Goal: Task Accomplishment & Management: Manage account settings

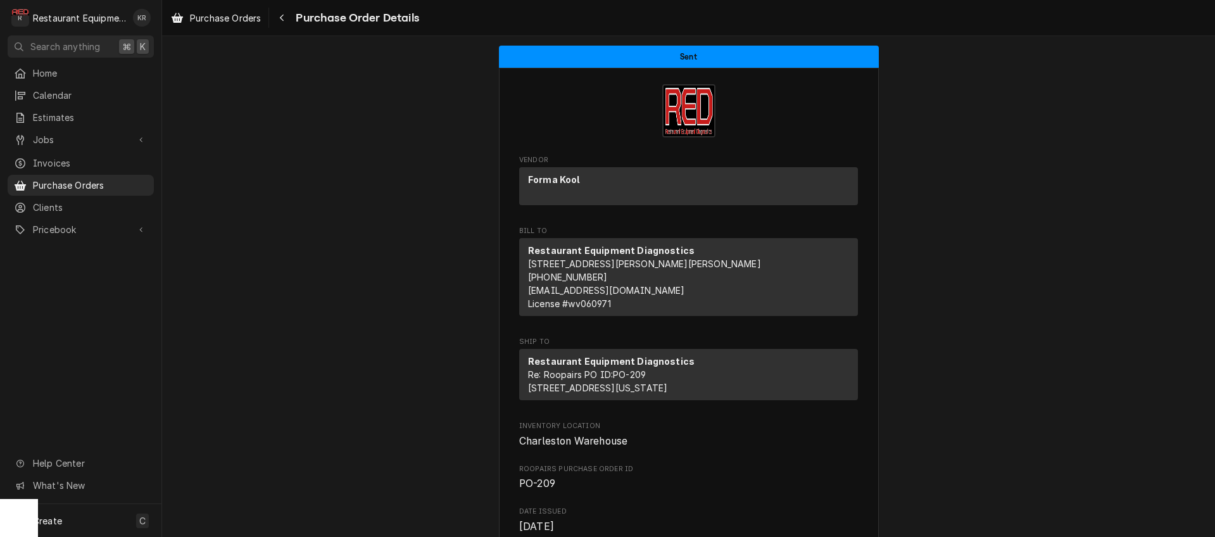
scroll to position [513, 0]
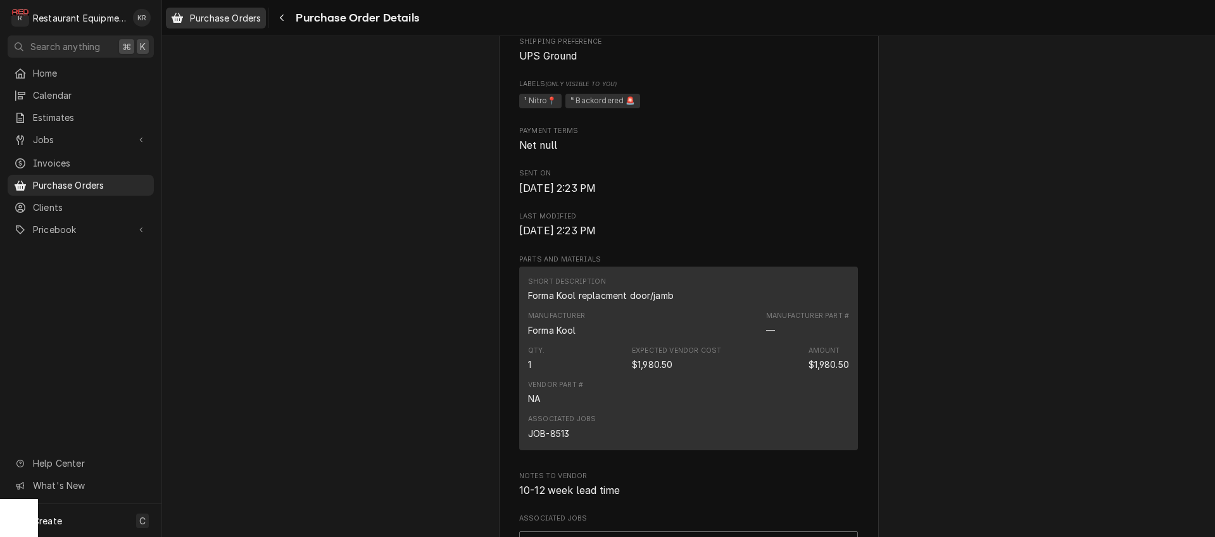
click at [248, 18] on span "Purchase Orders" at bounding box center [225, 17] width 71 height 13
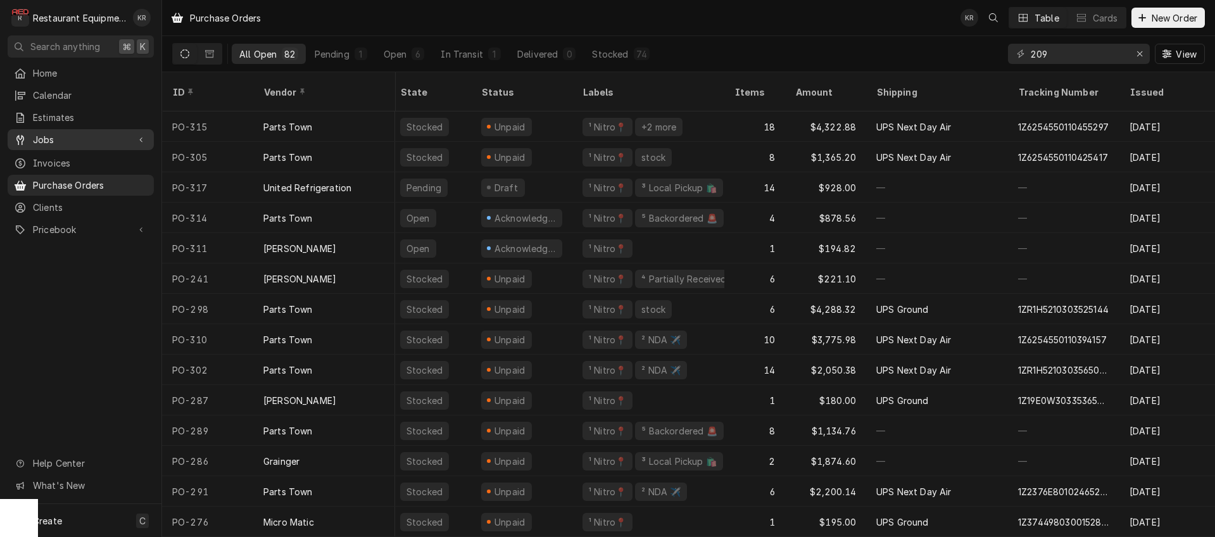
scroll to position [0, 4]
click at [1137, 57] on icon "Erase input" at bounding box center [1140, 53] width 7 height 9
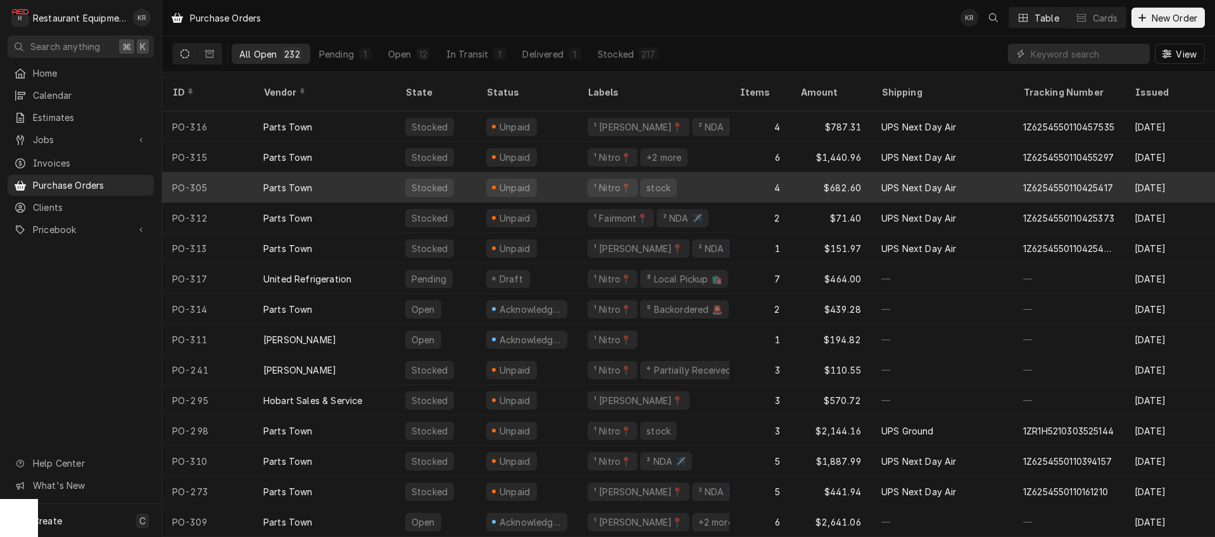
click at [541, 303] on div "Acknowledged" at bounding box center [530, 309] width 64 height 13
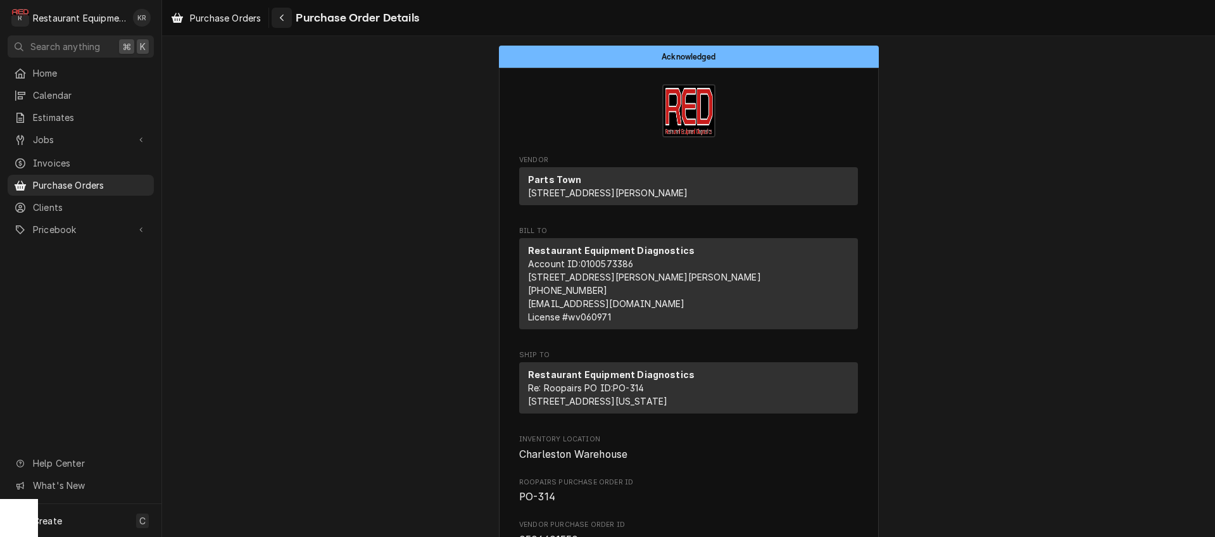
click at [282, 16] on icon "Navigate back" at bounding box center [282, 17] width 6 height 9
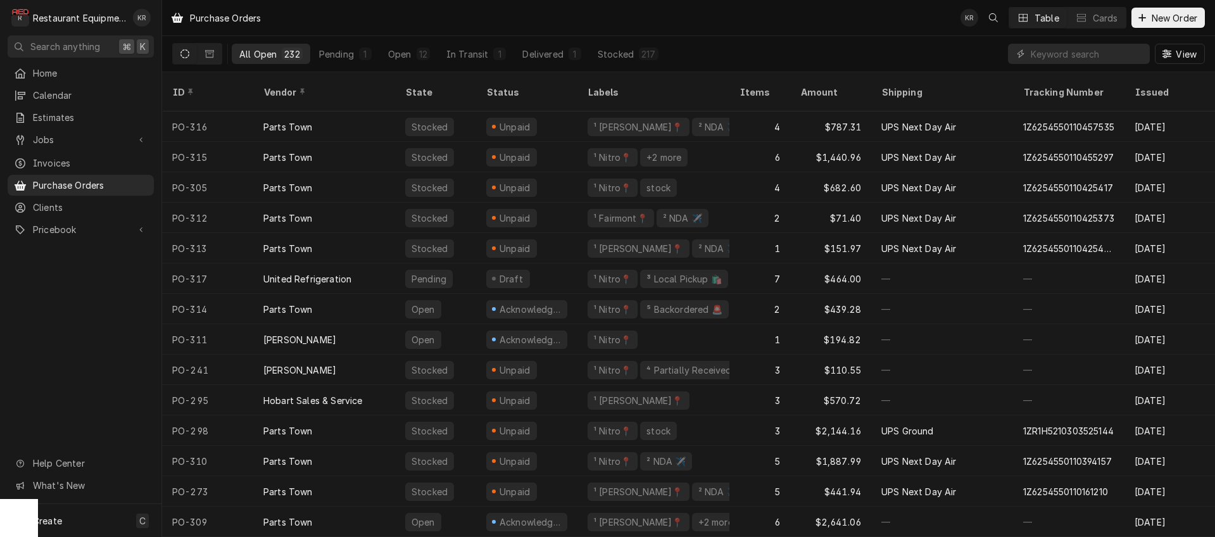
scroll to position [0, 1]
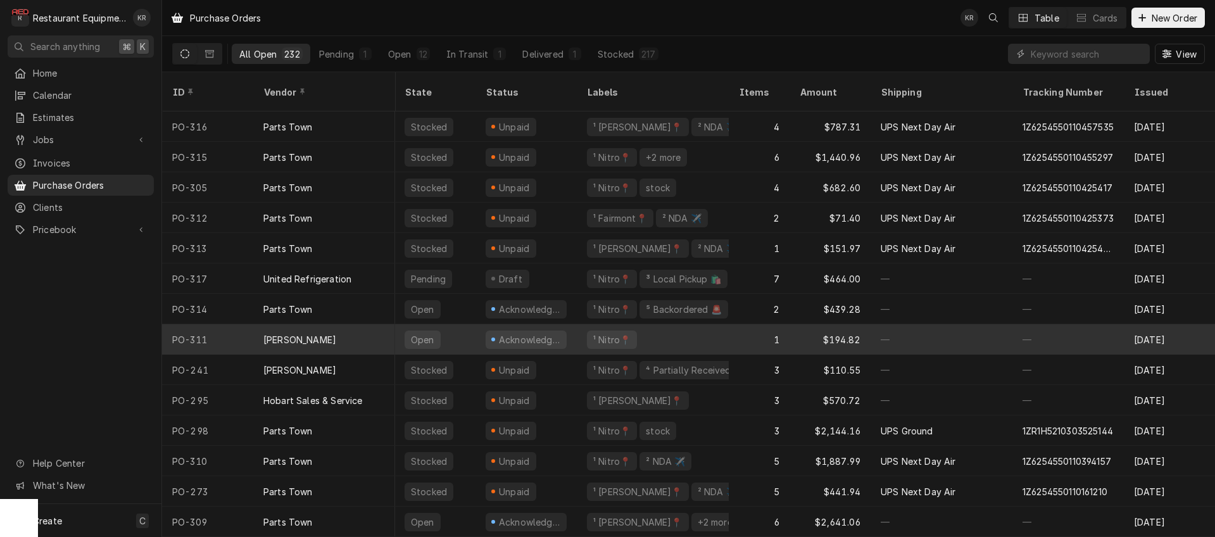
click at [464, 324] on div "Open" at bounding box center [435, 339] width 81 height 30
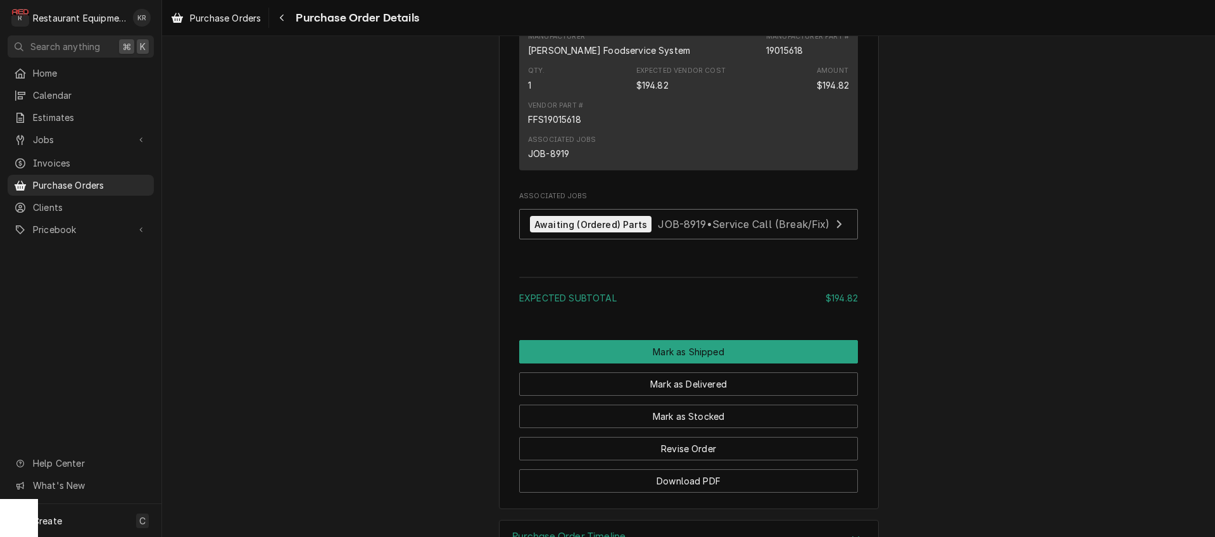
scroll to position [872, 0]
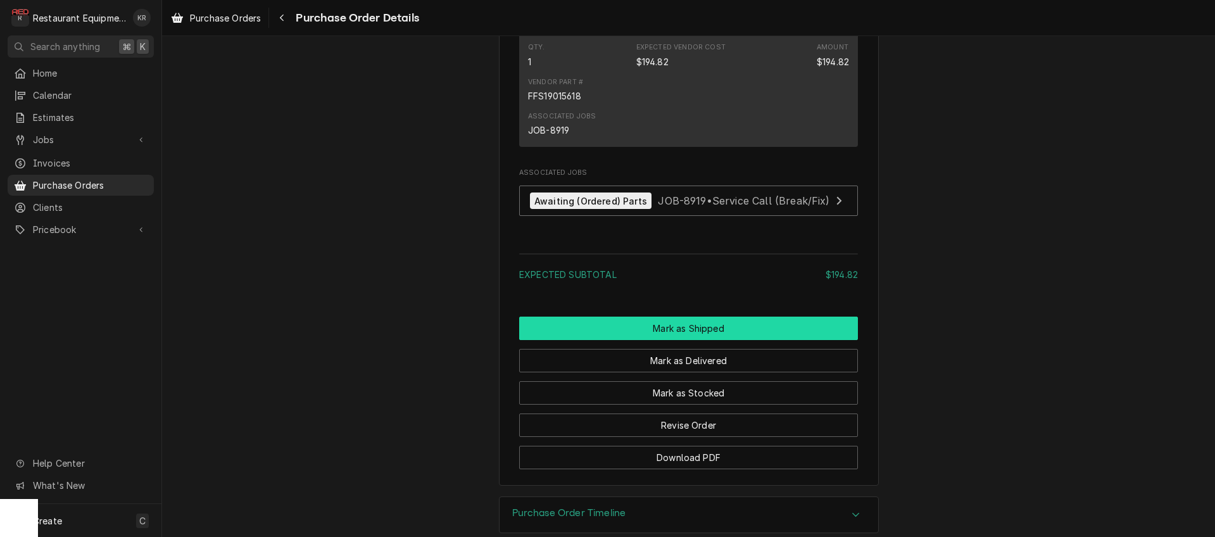
click at [702, 340] on button "Mark as Shipped" at bounding box center [688, 328] width 339 height 23
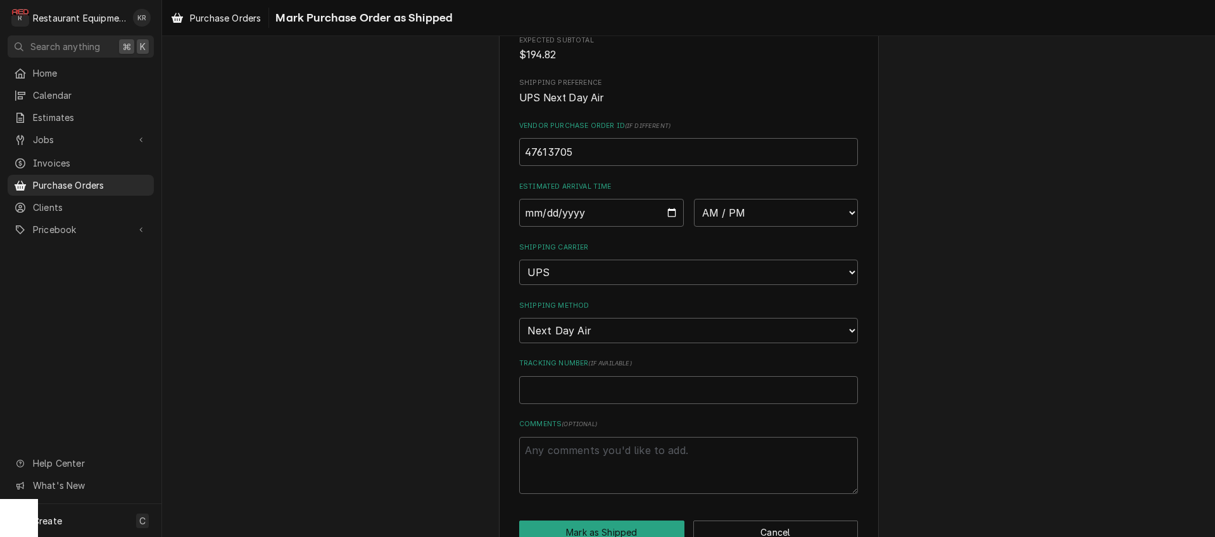
scroll to position [232, 0]
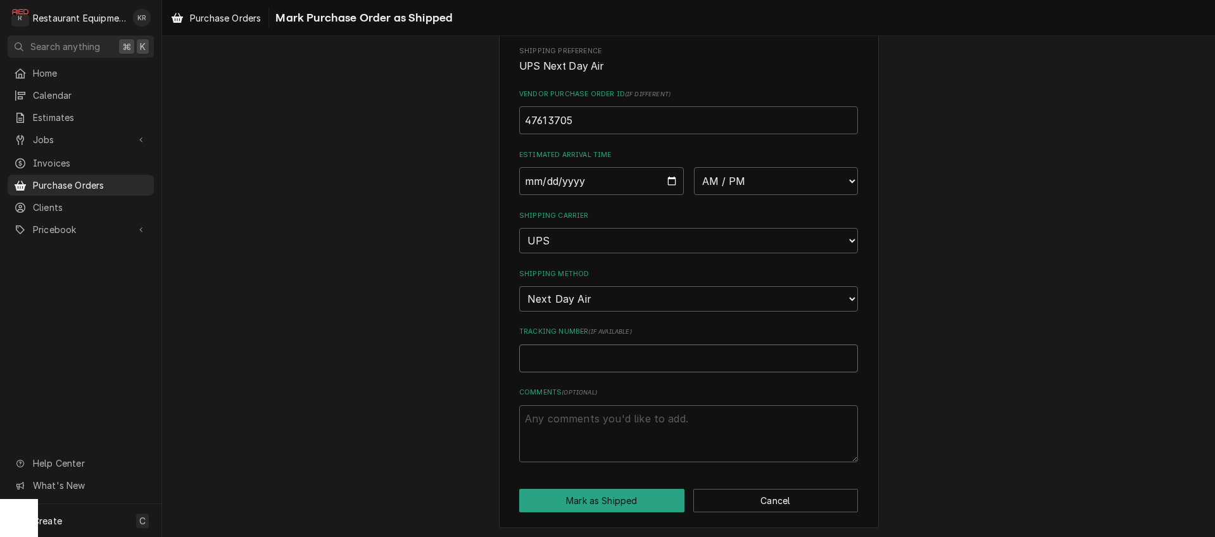
paste input "1Z19E0W30335428411"
type textarea "x"
type input "1Z19E0W30335428411"
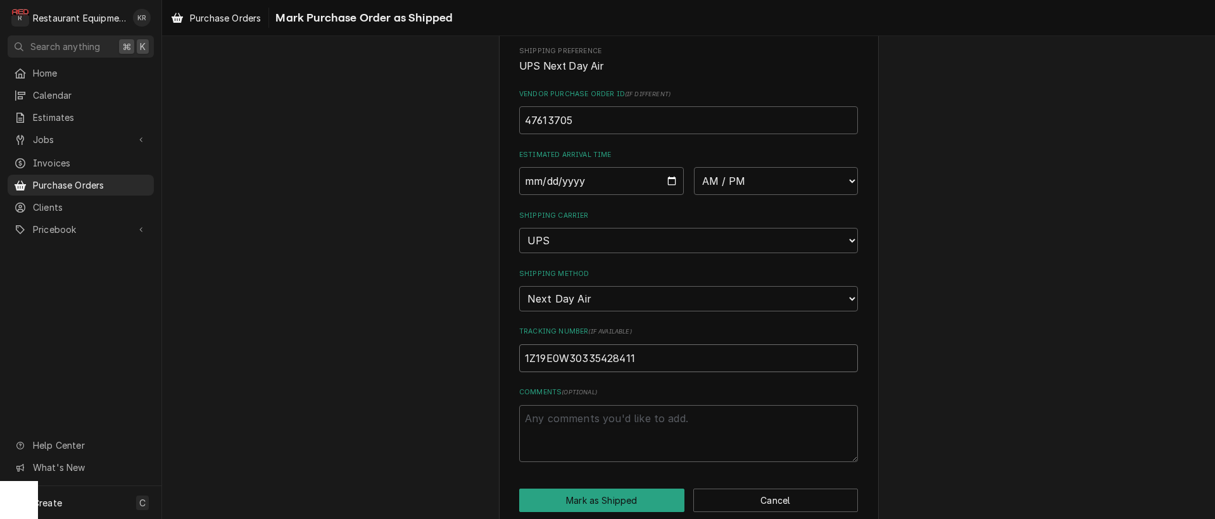
type textarea "x"
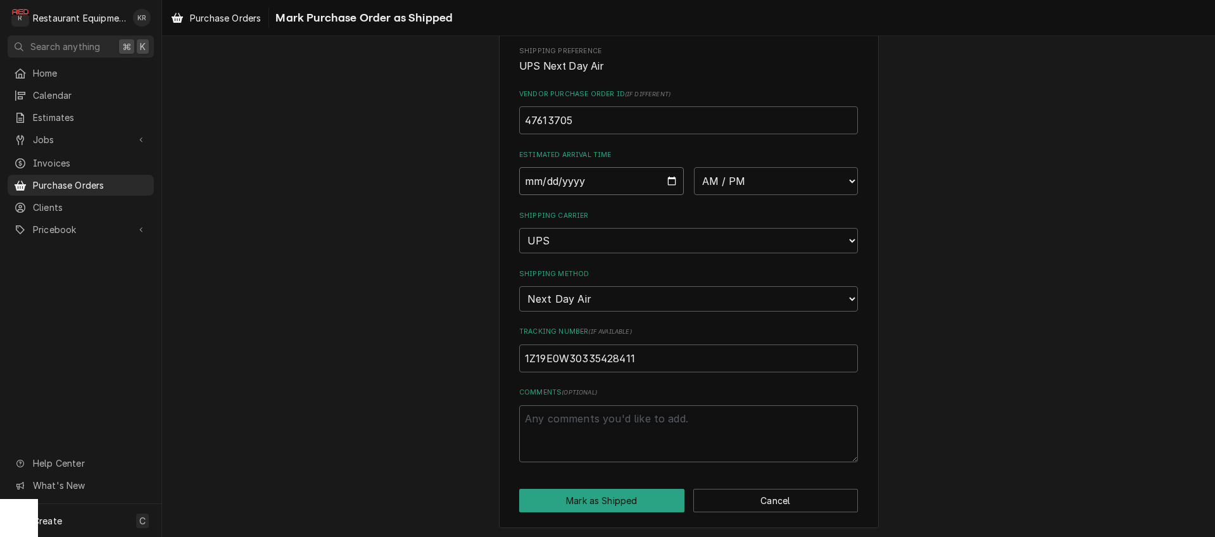
click at [673, 180] on input "Date" at bounding box center [601, 181] width 165 height 28
type input "2025-09-23"
type textarea "x"
click at [694, 167] on select "AM / PM 6:00 AM 6:15 AM 6:30 AM 6:45 AM 7:00 AM 7:15 AM 7:30 AM 7:45 AM 8:00 AM…" at bounding box center [776, 181] width 165 height 28
select select "10:30:00"
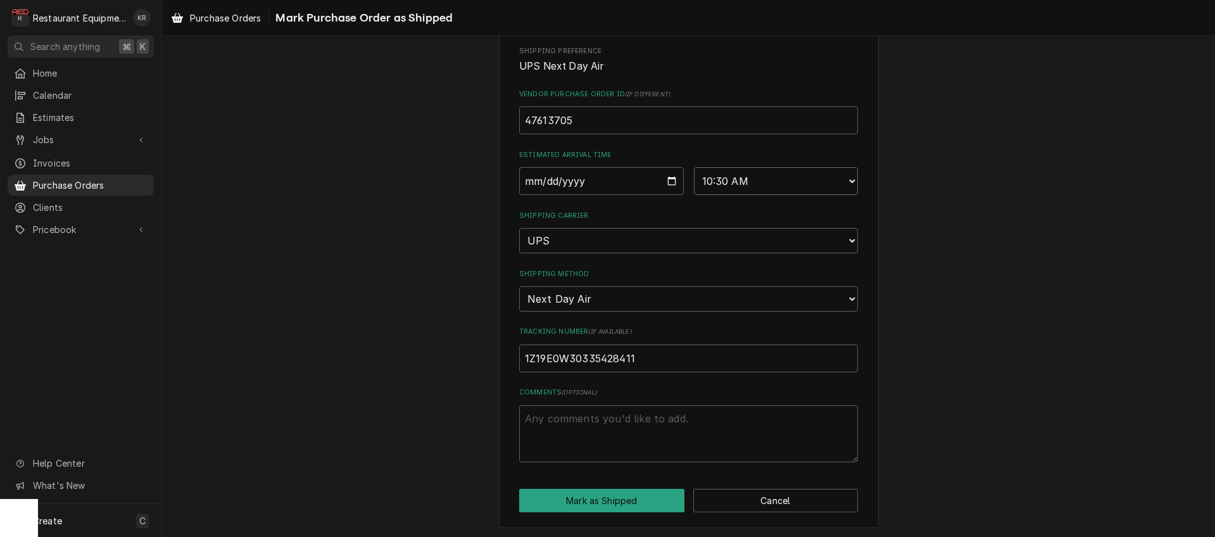
click option "10:30 AM" at bounding box center [0, 0] width 0 height 0
click at [623, 496] on button "Mark as Shipped" at bounding box center [601, 500] width 165 height 23
type textarea "x"
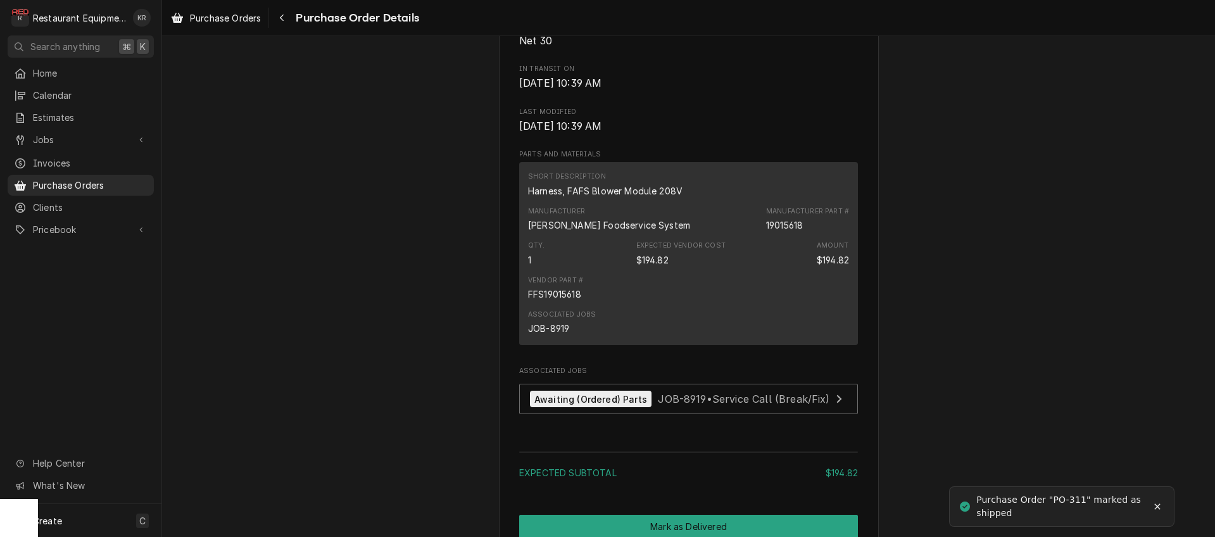
scroll to position [795, 0]
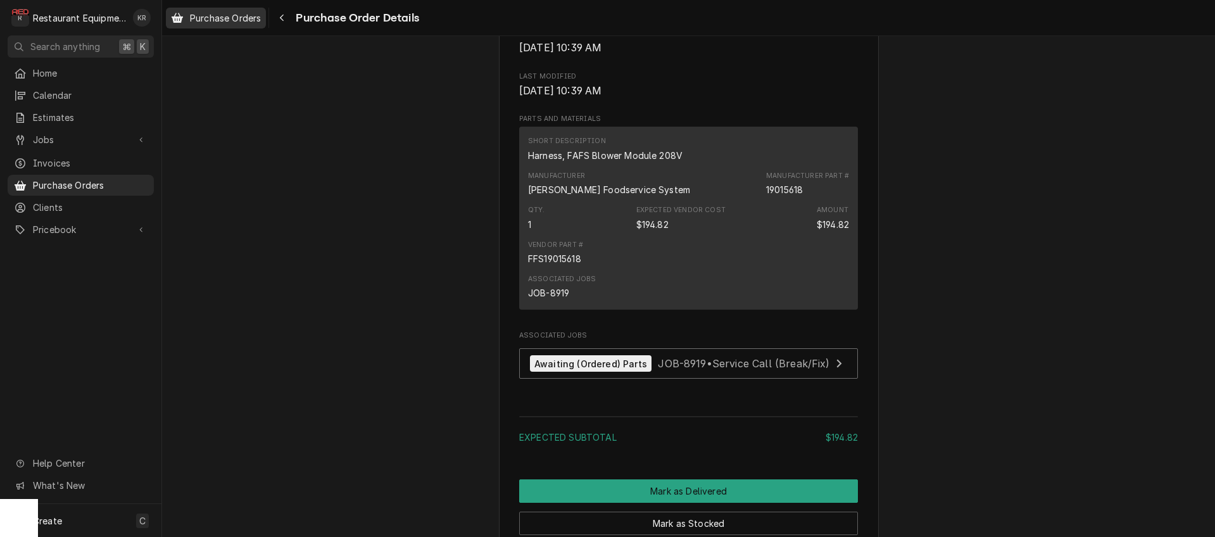
click at [236, 13] on span "Purchase Orders" at bounding box center [225, 17] width 71 height 13
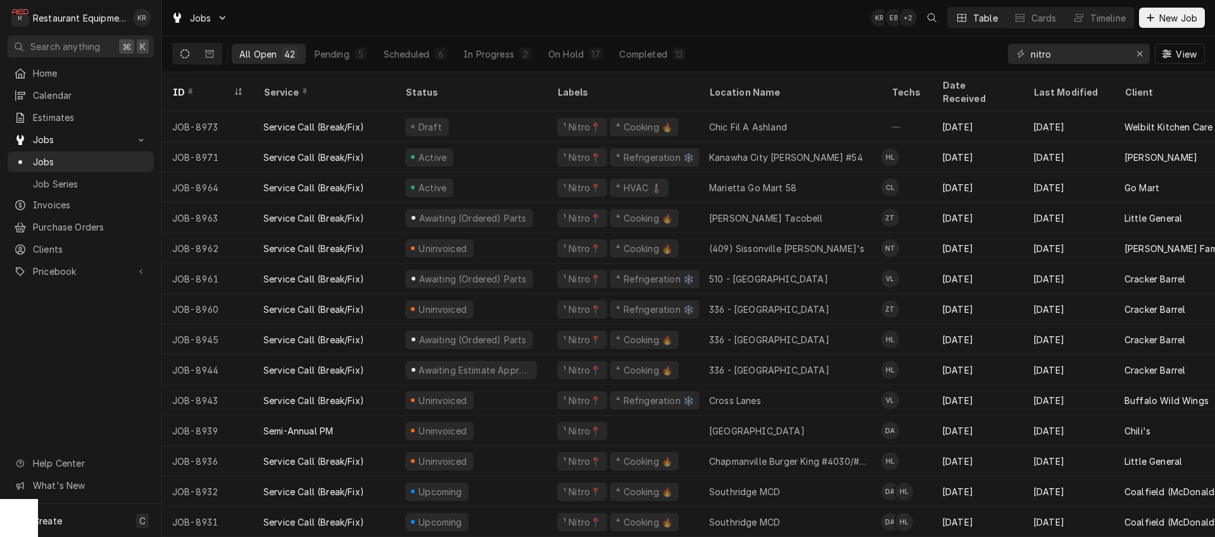
scroll to position [5, 0]
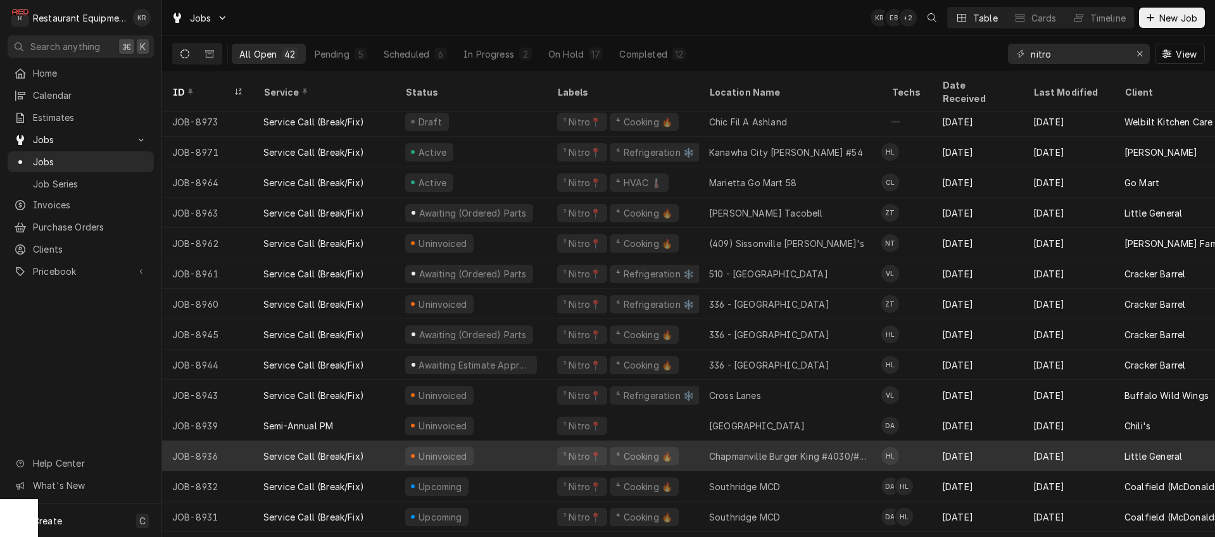
drag, startPoint x: 1064, startPoint y: 60, endPoint x: 378, endPoint y: 438, distance: 783.5
click at [1031, 64] on input "nitro" at bounding box center [1078, 54] width 95 height 20
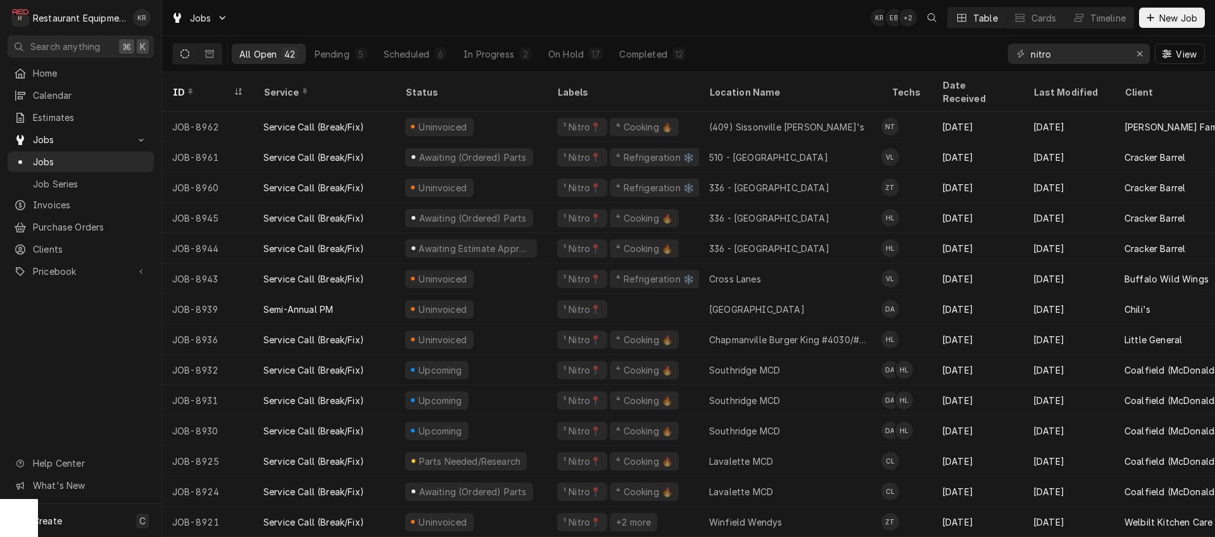
scroll to position [0, 0]
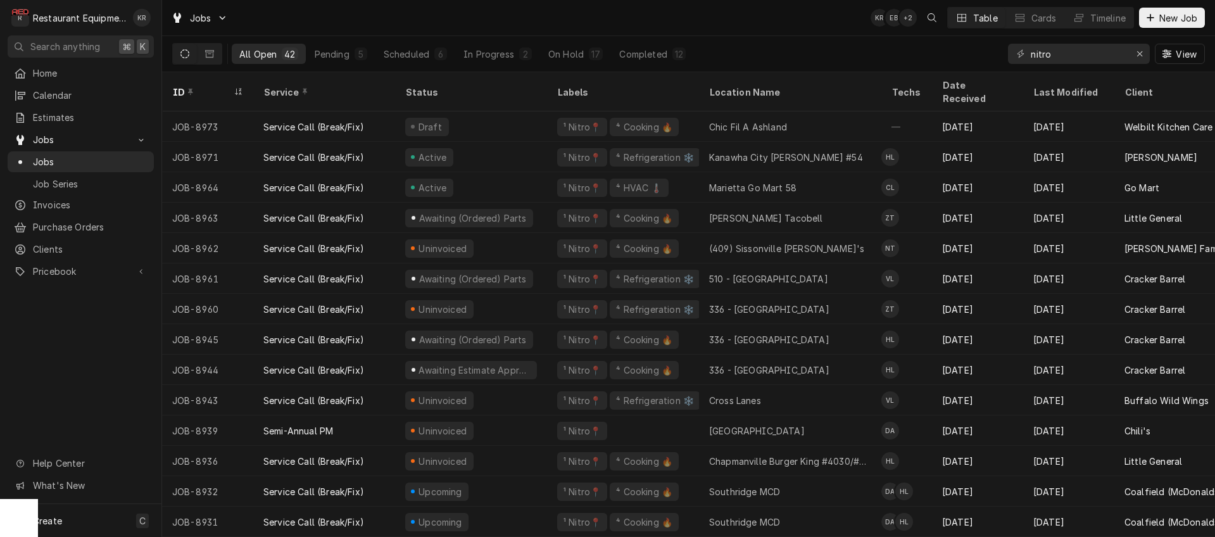
click at [344, 272] on div "Service Call (Break/Fix)" at bounding box center [313, 278] width 101 height 13
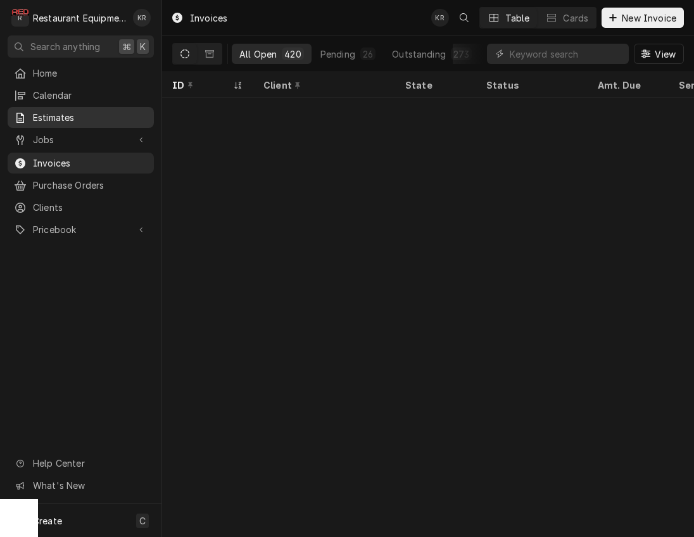
scroll to position [6646, 0]
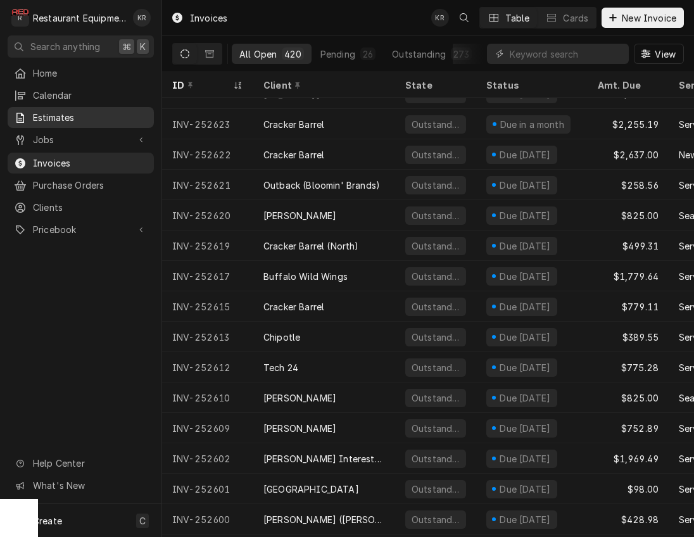
click at [54, 113] on span "Estimates" at bounding box center [90, 117] width 115 height 13
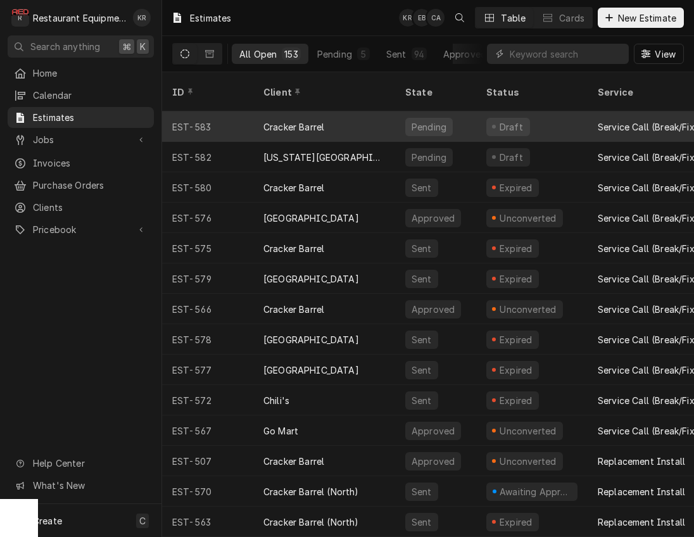
click at [290, 118] on div "Cracker Barrel" at bounding box center [324, 126] width 142 height 30
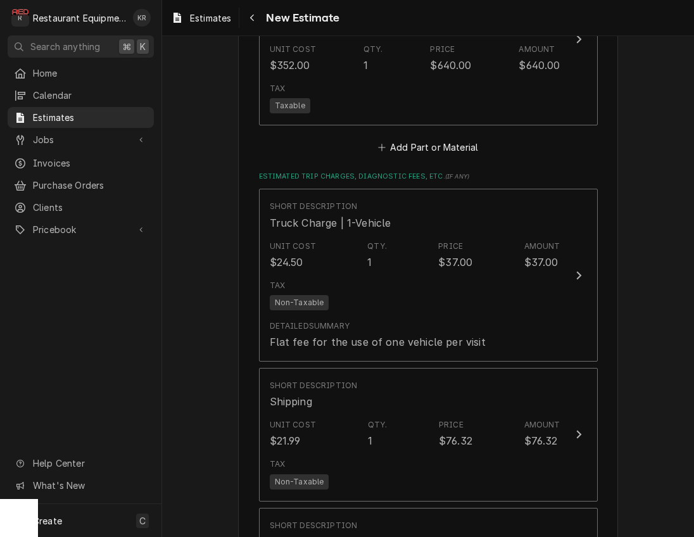
scroll to position [1676, 0]
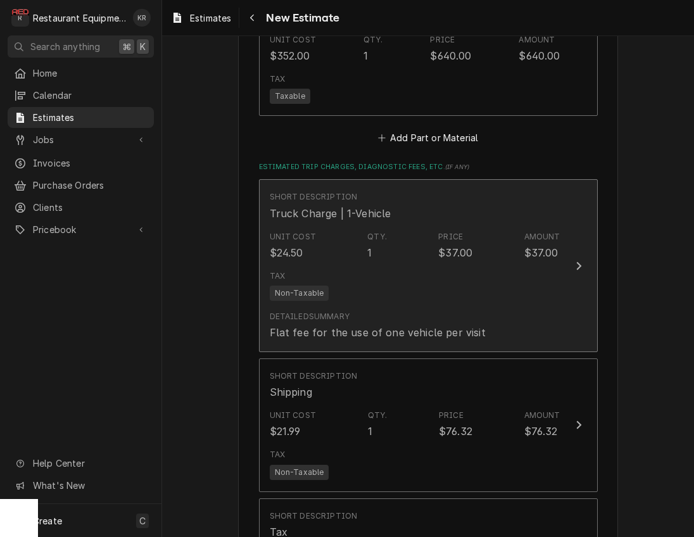
click at [383, 235] on div "Qty." at bounding box center [377, 236] width 20 height 11
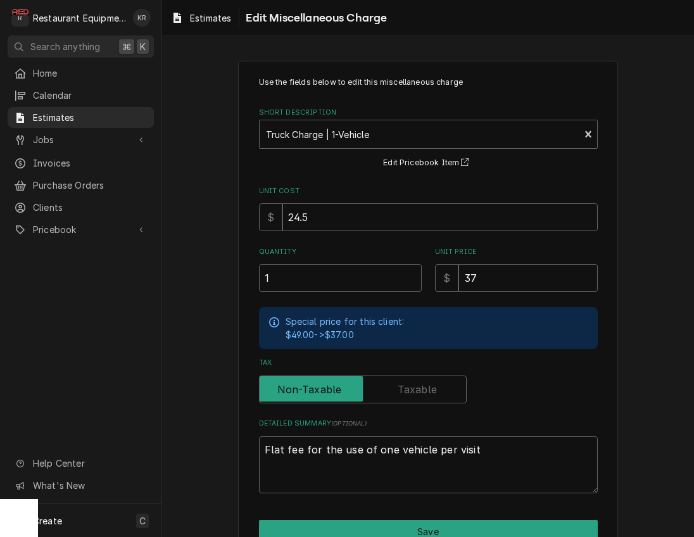
type textarea "x"
type input "1.5"
click at [412, 278] on input "1.5" at bounding box center [340, 278] width 163 height 28
type textarea "x"
type input "2"
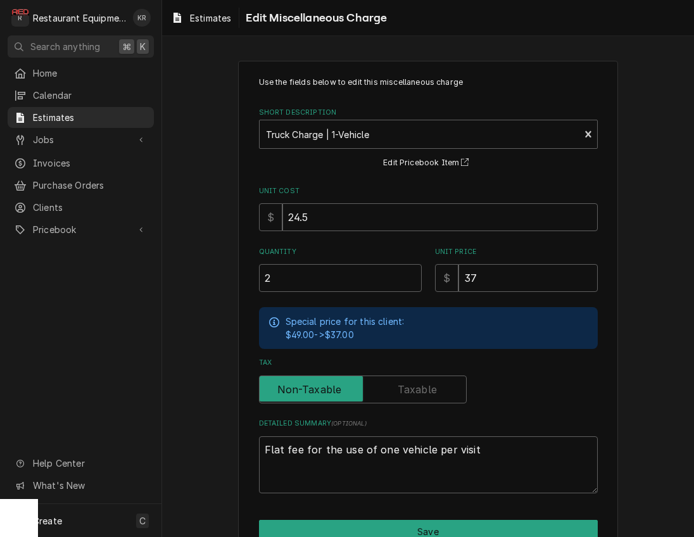
click at [412, 278] on input "2" at bounding box center [340, 278] width 163 height 28
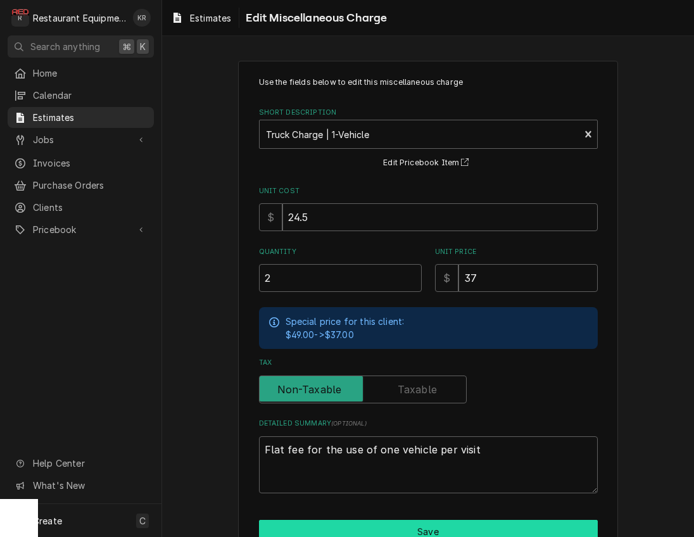
click at [441, 532] on button "Save" at bounding box center [428, 531] width 339 height 23
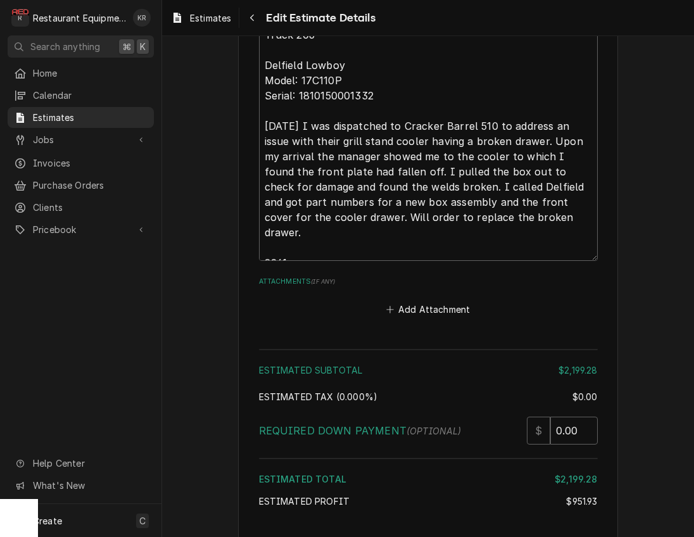
scroll to position [2510, 0]
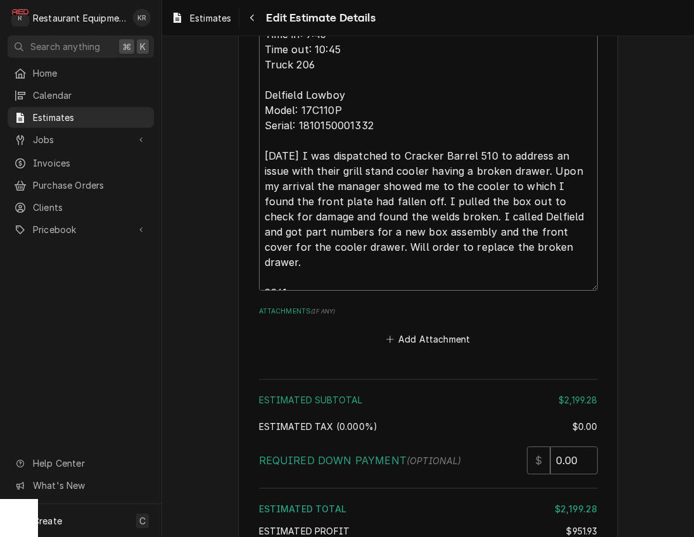
click at [264, 274] on textarea "09/22/2025 Time in: 9:45 Time out: 10:45 Truck 206 Delfield Lowboy Model: 17C11…" at bounding box center [428, 148] width 339 height 285
type textarea "x"
type textarea "09/22/2025 Time in: 9:45 Time out: 10:45 Truck 206 Delfield Lowboy Model: 17C11…"
type textarea "x"
type textarea "09/22/2025 Time in: 9:45 Time out: 10:45 Truck 206 Delfield Lowboy Model: 17C11…"
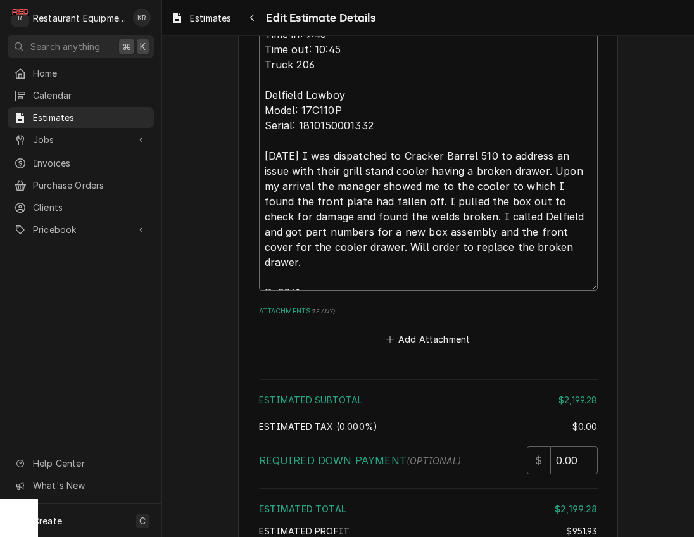
type textarea "x"
type textarea "09/22/2025 Time in: 9:45 Time out: 10:45 Truck 206 Delfield Lowboy Model: 17C11…"
type textarea "x"
type textarea "09/22/2025 Time in: 9:45 Time out: 10:45 Truck 206 Delfield Lowboy Model: 17C11…"
type textarea "x"
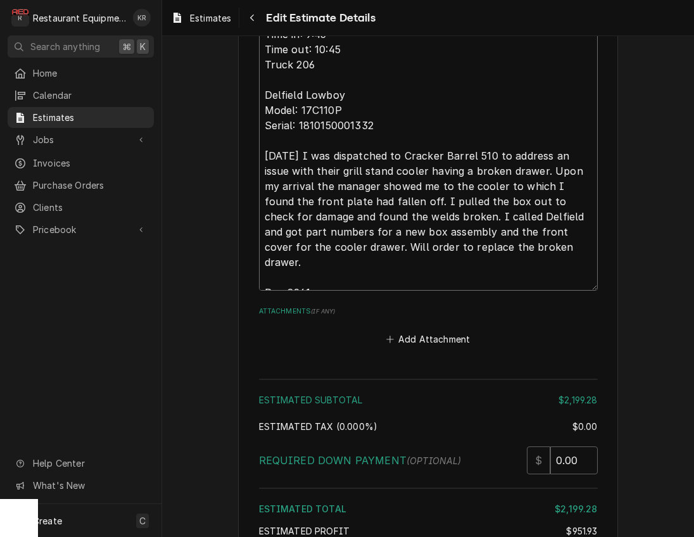
type textarea "09/22/2025 Time in: 9:45 Time out: 10:45 Truck 206 Delfield Lowboy Model: 17C11…"
click at [324, 275] on textarea "09/22/2025 Time in: 9:45 Time out: 10:45 Truck 206 Delfield Lowboy Model: 17C11…" at bounding box center [428, 148] width 339 height 285
type textarea "x"
type textarea "09/22/2025 Time in: 9:45 Time out: 10:45 Truck 206 Delfield Lowboy Model: 17C11…"
type textarea "x"
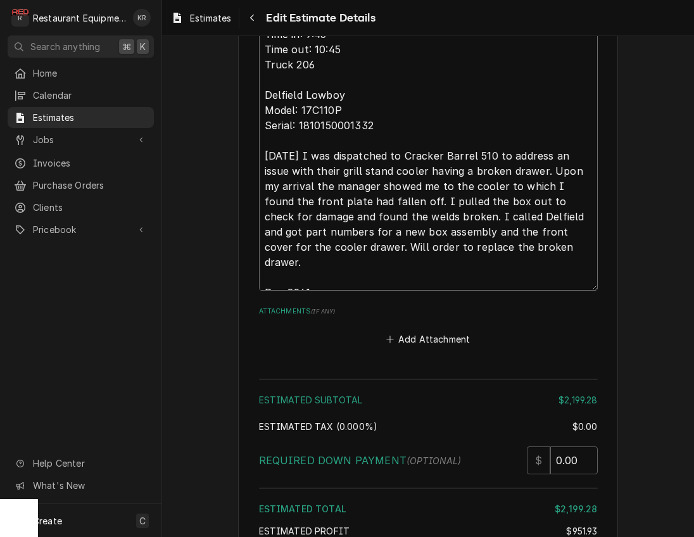
type textarea "09/22/2025 Time in: 9:45 Time out: 10:45 Truck 206 Delfield Lowboy Model: 17C11…"
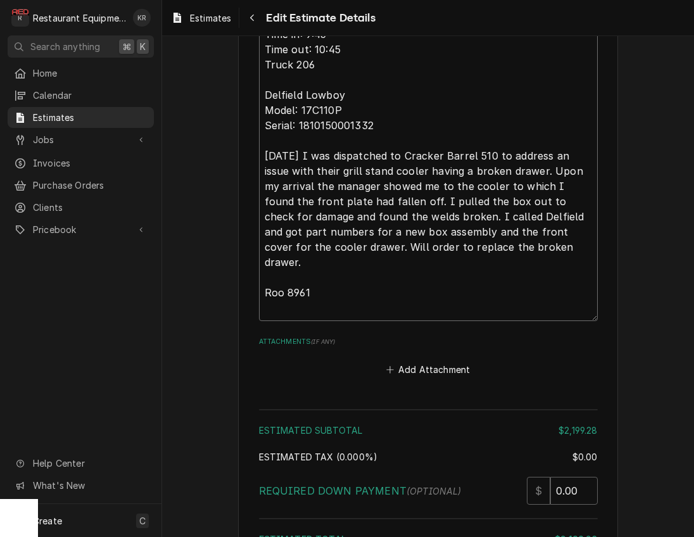
type textarea "x"
type textarea "09/22/2025 Time in: 9:45 Time out: 10:45 Truck 206 Delfield Lowboy Model: 17C11…"
type textarea "x"
type textarea "09/22/2025 Time in: 9:45 Time out: 10:45 Truck 206 Delfield Lowboy Model: 17C11…"
type textarea "x"
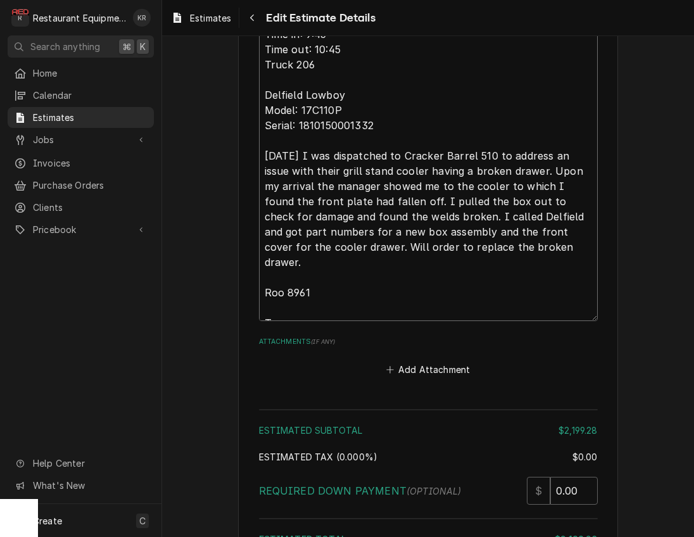
type textarea "09/22/2025 Time in: 9:45 Time out: 10:45 Truck 206 Delfield Lowboy Model: 17C11…"
type textarea "x"
type textarea "09/22/2025 Time in: 9:45 Time out: 10:45 Truck 206 Delfield Lowboy Model: 17C11…"
type textarea "x"
type textarea "09/22/2025 Time in: 9:45 Time out: 10:45 Truck 206 Delfield Lowboy Model: 17C11…"
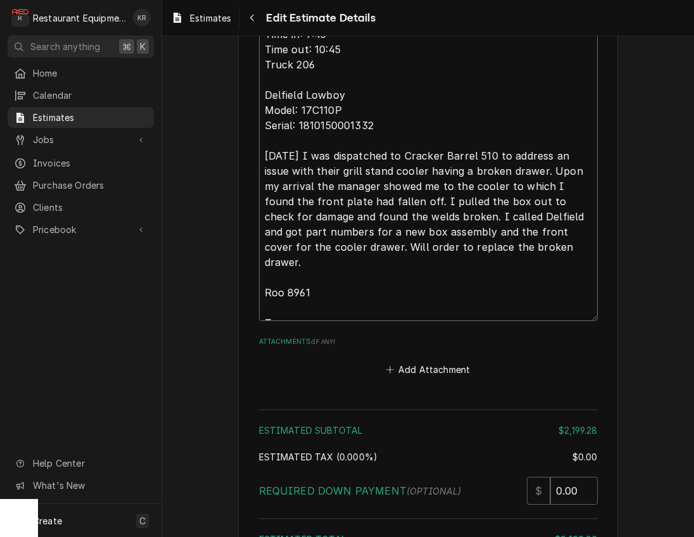
type textarea "x"
type textarea "09/22/2025 Time in: 9:45 Time out: 10:45 Truck 206 Delfield Lowboy Model: 17C11…"
type textarea "x"
type textarea "09/22/2025 Time in: 9:45 Time out: 10:45 Truck 206 Delfield Lowboy Model: 17C11…"
type textarea "x"
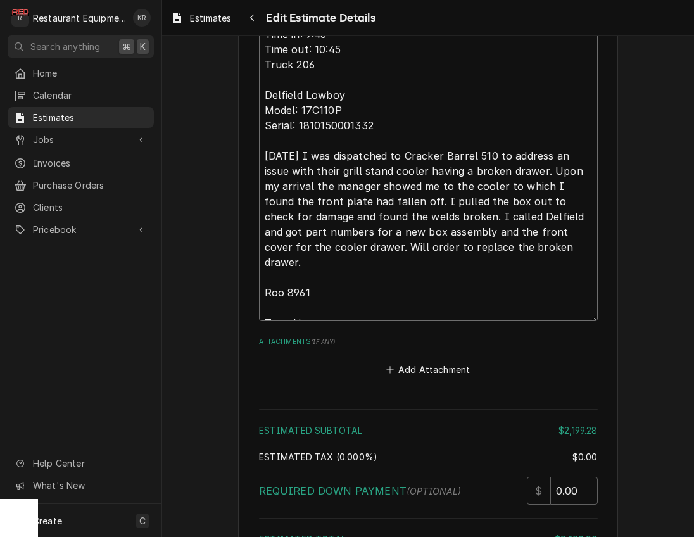
type textarea "09/22/2025 Time in: 9:45 Time out: 10:45 Truck 206 Delfield Lowboy Model: 17C11…"
type textarea "x"
type textarea "09/22/2025 Time in: 9:45 Time out: 10:45 Truck 206 Delfield Lowboy Model: 17C11…"
type textarea "x"
type textarea "09/22/2025 Time in: 9:45 Time out: 10:45 Truck 206 Delfield Lowboy Model: 17C11…"
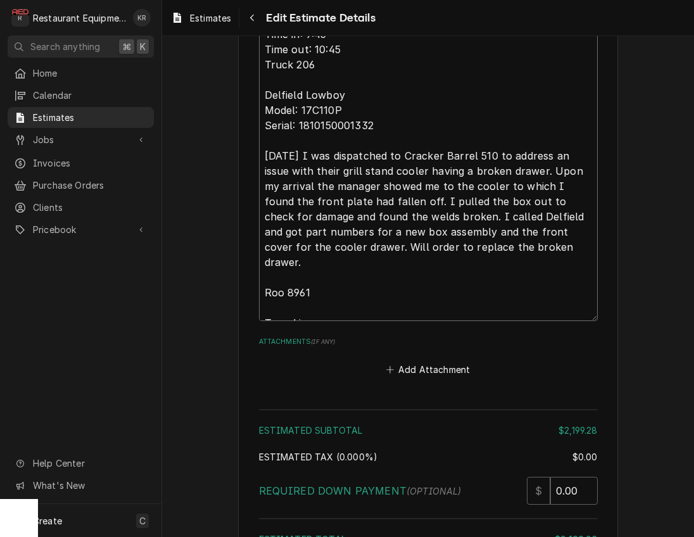
type textarea "x"
type textarea "09/22/2025 Time in: 9:45 Time out: 10:45 Truck 206 Delfield Lowboy Model: 17C11…"
type textarea "x"
type textarea "09/22/2025 Time in: 9:45 Time out: 10:45 Truck 206 Delfield Lowboy Model: 17C11…"
type textarea "x"
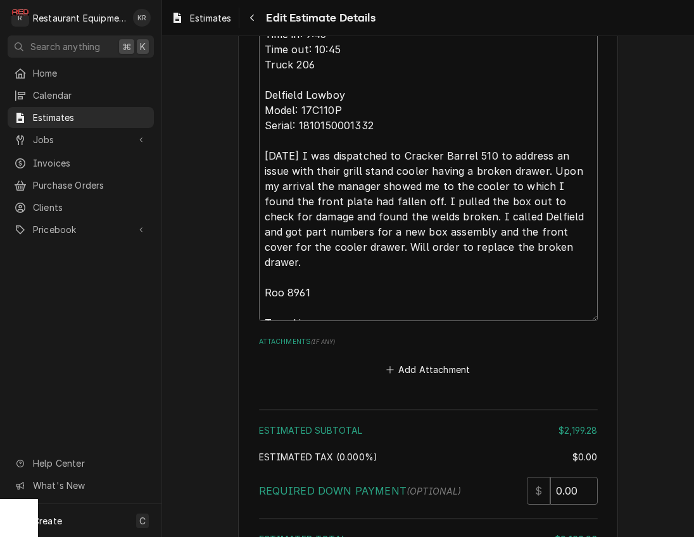
type textarea "09/22/2025 Time in: 9:45 Time out: 10:45 Truck 206 Delfield Lowboy Model: 17C11…"
type textarea "x"
type textarea "09/22/2025 Time in: 9:45 Time out: 10:45 Truck 206 Delfield Lowboy Model: 17C11…"
type textarea "x"
type textarea "09/22/2025 Time in: 9:45 Time out: 10:45 Truck 206 Delfield Lowboy Model: 17C11…"
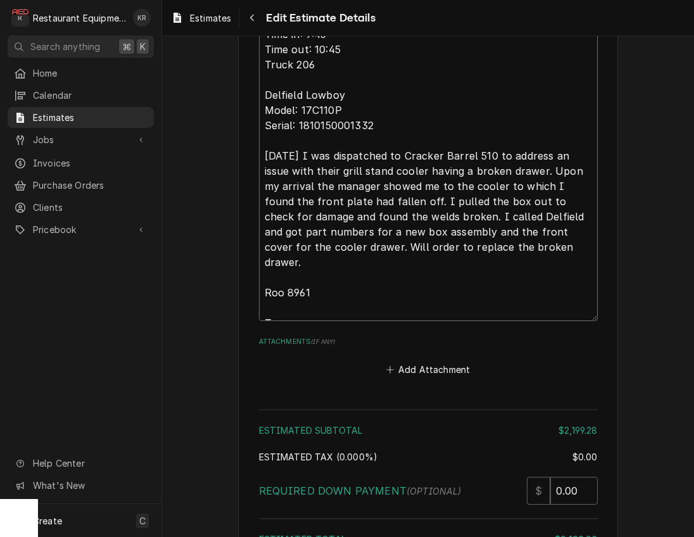
type textarea "x"
type textarea "09/22/2025 Time in: 9:45 Time out: 10:45 Truck 206 Delfield Lowboy Model: 17C11…"
type textarea "x"
type textarea "09/22/2025 Time in: 9:45 Time out: 10:45 Truck 206 Delfield Lowboy Model: 17C11…"
type textarea "x"
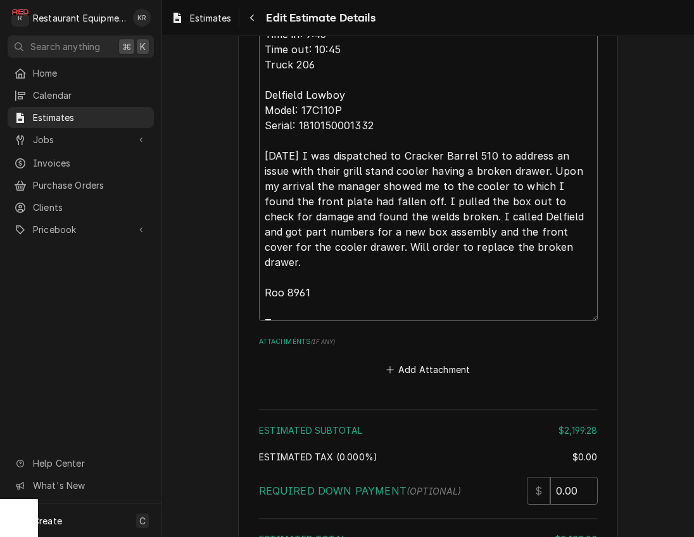
type textarea "09/22/2025 Time in: 9:45 Time out: 10:45 Truck 206 Delfield Lowboy Model: 17C11…"
type textarea "x"
type textarea "09/22/2025 Time in: 9:45 Time out: 10:45 Truck 206 Delfield Lowboy Model: 17C11…"
type textarea "x"
type textarea "09/22/2025 Time in: 9:45 Time out: 10:45 Truck 206 Delfield Lowboy Model: 17C11…"
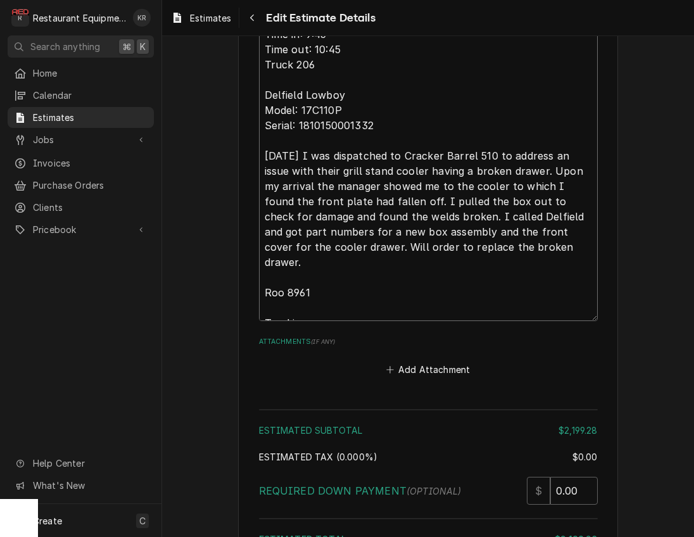
type textarea "x"
type textarea "09/22/2025 Time in: 9:45 Time out: 10:45 Truck 206 Delfield Lowboy Model: 17C11…"
type textarea "x"
type textarea "09/22/2025 Time in: 9:45 Time out: 10:45 Truck 206 Delfield Lowboy Model: 17C11…"
type textarea "x"
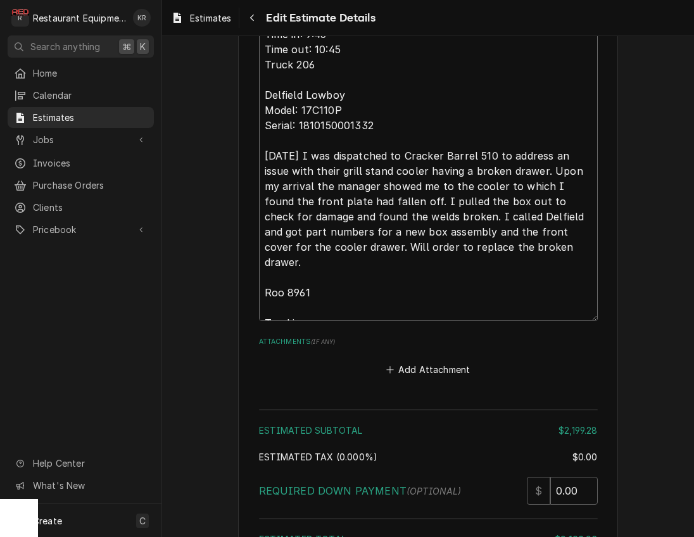
type textarea "09/22/2025 Time in: 9:45 Time out: 10:45 Truck 206 Delfield Lowboy Model: 17C11…"
type textarea "x"
type textarea "09/22/2025 Time in: 9:45 Time out: 10:45 Truck 206 Delfield Lowboy Model: 17C11…"
type textarea "x"
type textarea "09/22/2025 Time in: 9:45 Time out: 10:45 Truck 206 Delfield Lowboy Model: 17C11…"
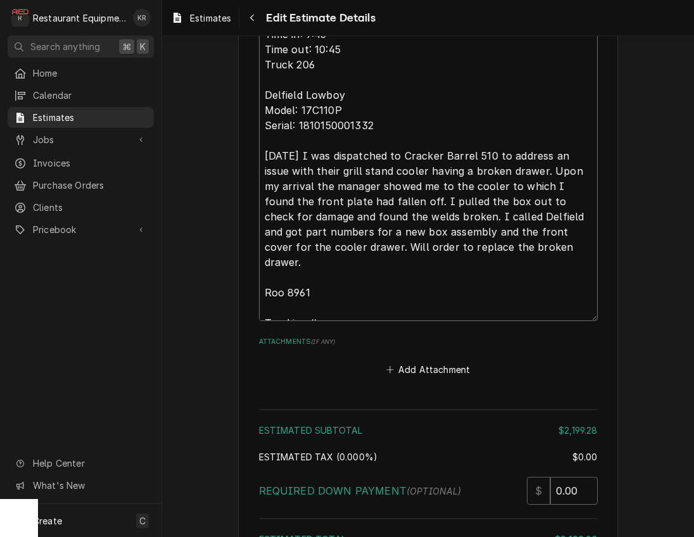
paste textarea "326390872"
type textarea "x"
type textarea "09/22/2025 Time in: 9:45 Time out: 10:45 Truck 206 Delfield Lowboy Model: 17C11…"
type textarea "x"
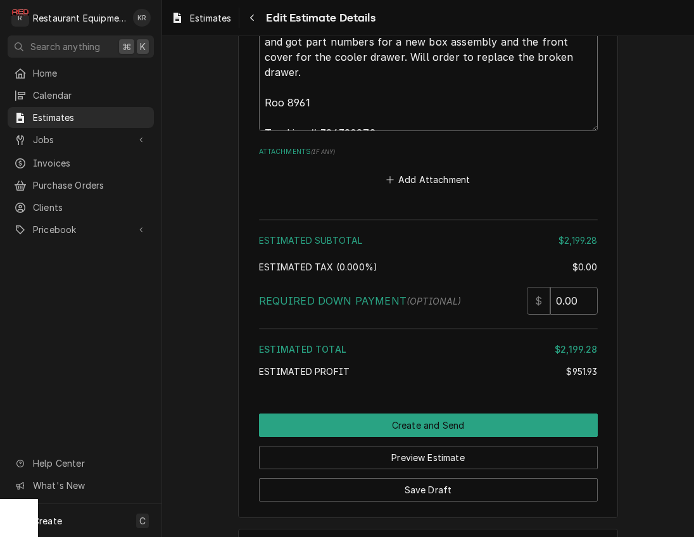
scroll to position [2749, 0]
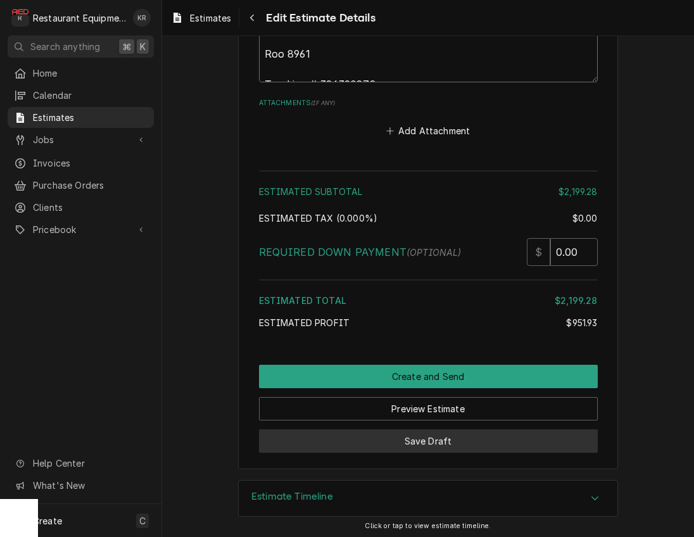
type textarea "09/22/2025 Time in: 9:45 Time out: 10:45 Truck 206 Delfield Lowboy Model: 17C11…"
click at [422, 440] on button "Save Draft" at bounding box center [428, 440] width 339 height 23
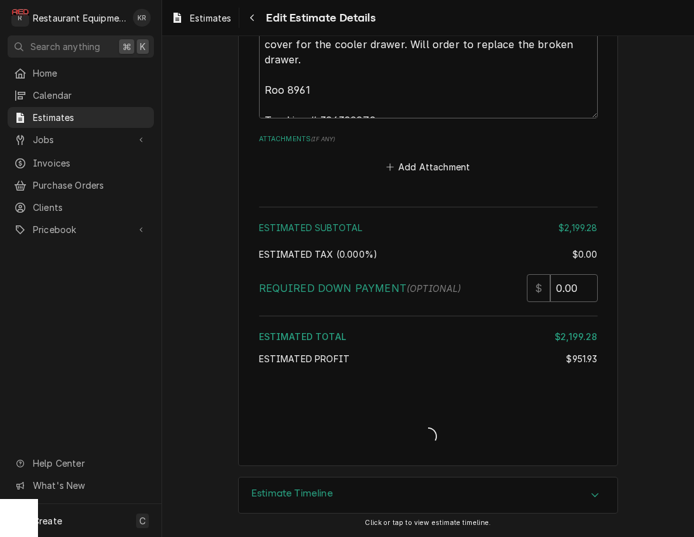
scroll to position [2710, 0]
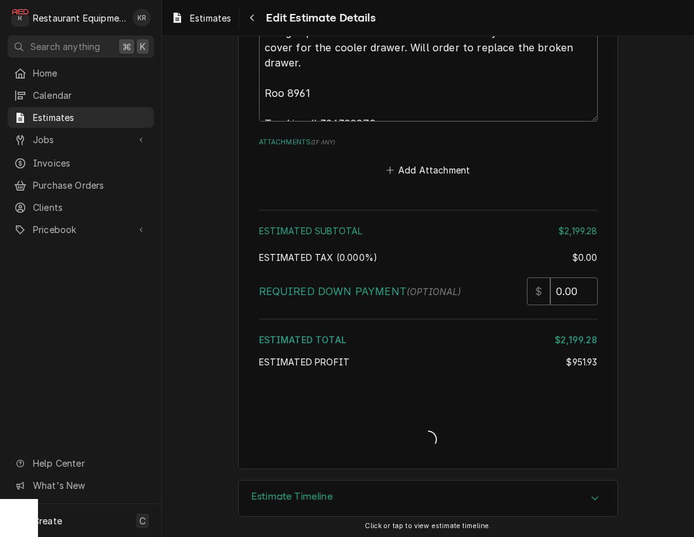
type textarea "x"
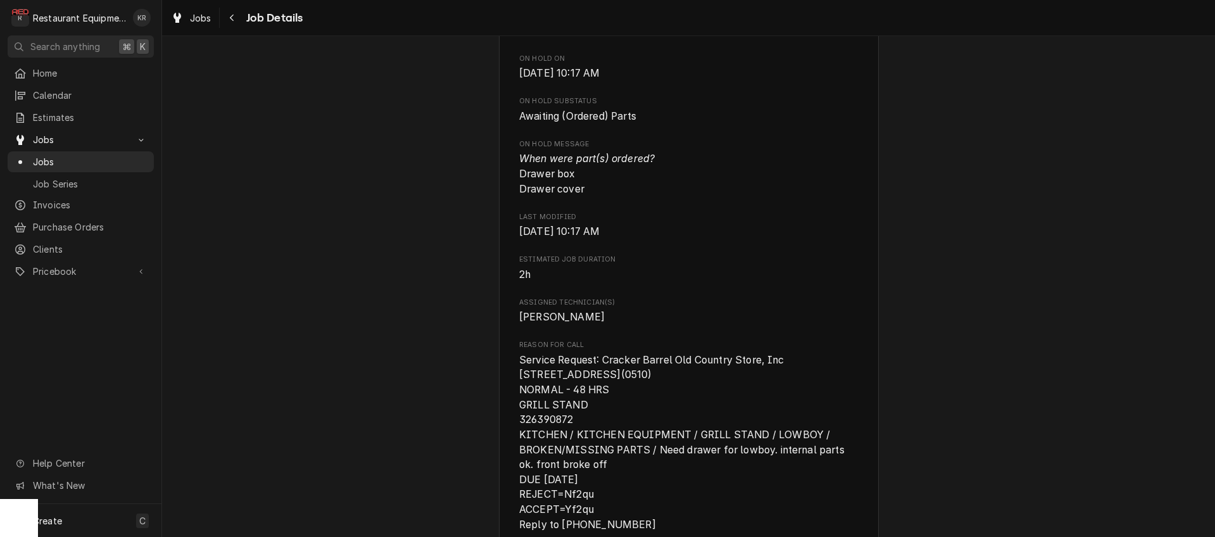
scroll to position [659, 0]
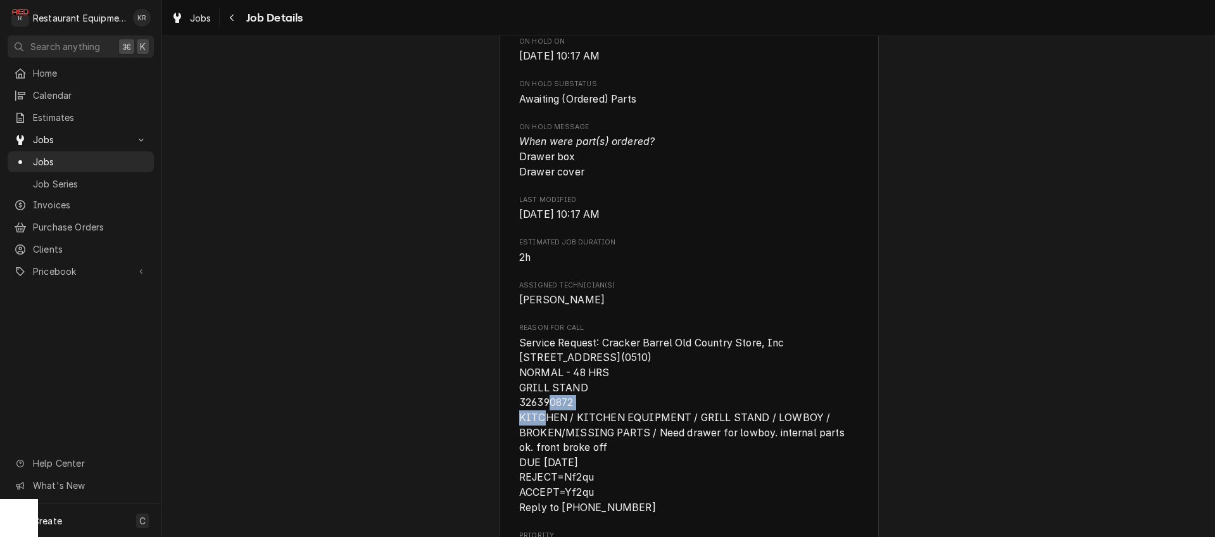
drag, startPoint x: 598, startPoint y: 415, endPoint x: 477, endPoint y: 416, distance: 121.0
click at [477, 416] on div "Awaiting (Ordered) Parts Cracker Barrel 510 - [GEOGRAPHIC_DATA] / [STREET_ADDRE…" at bounding box center [688, 346] width 1053 height 1913
copy span "326390872"
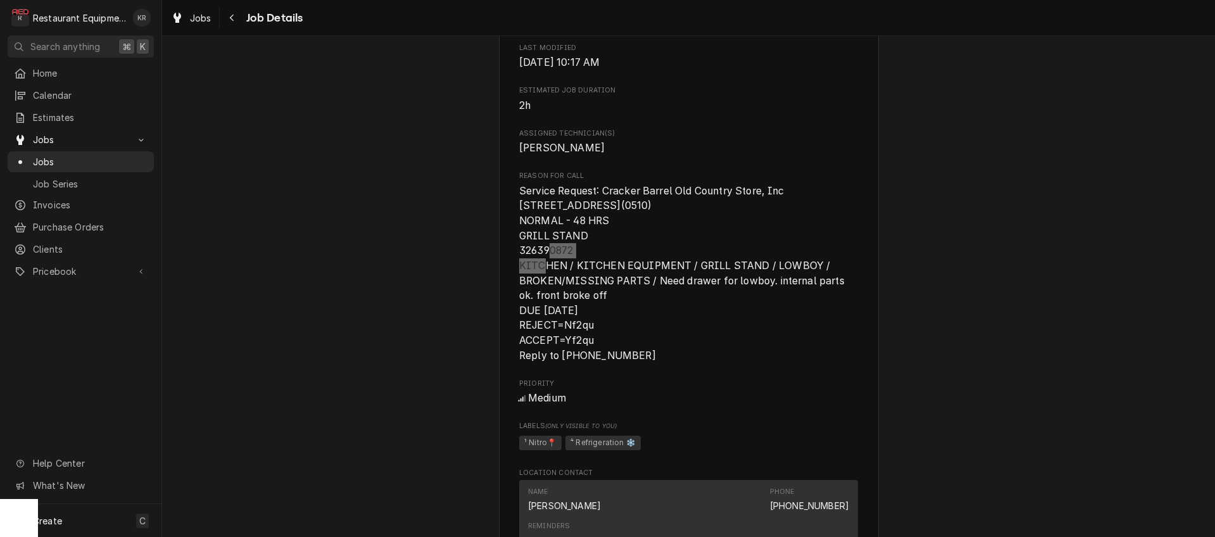
scroll to position [826, 0]
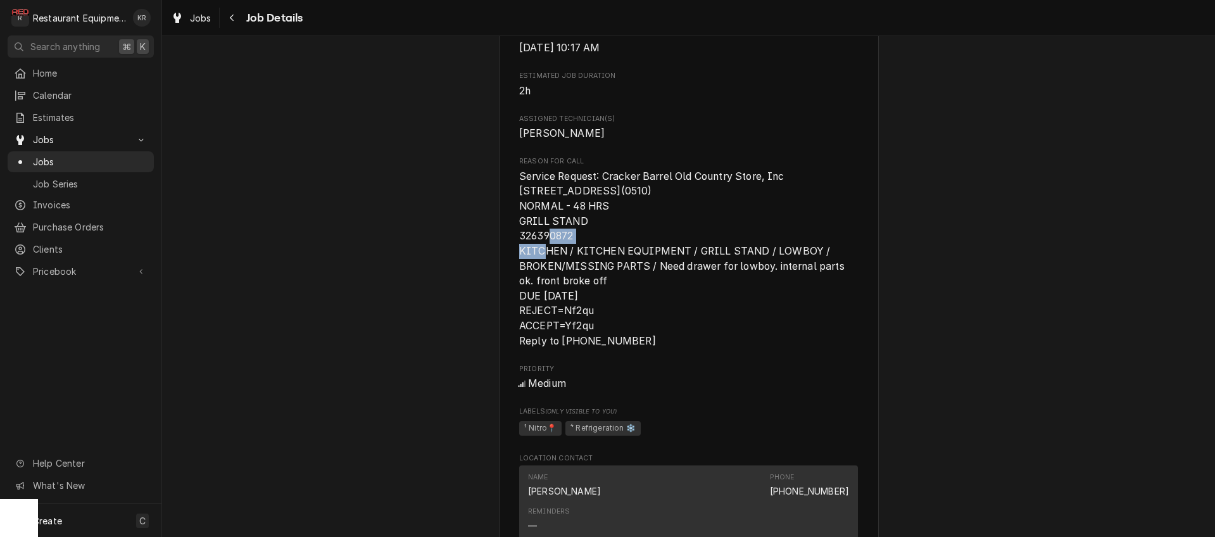
click at [206, 26] on link "Jobs" at bounding box center [191, 18] width 51 height 21
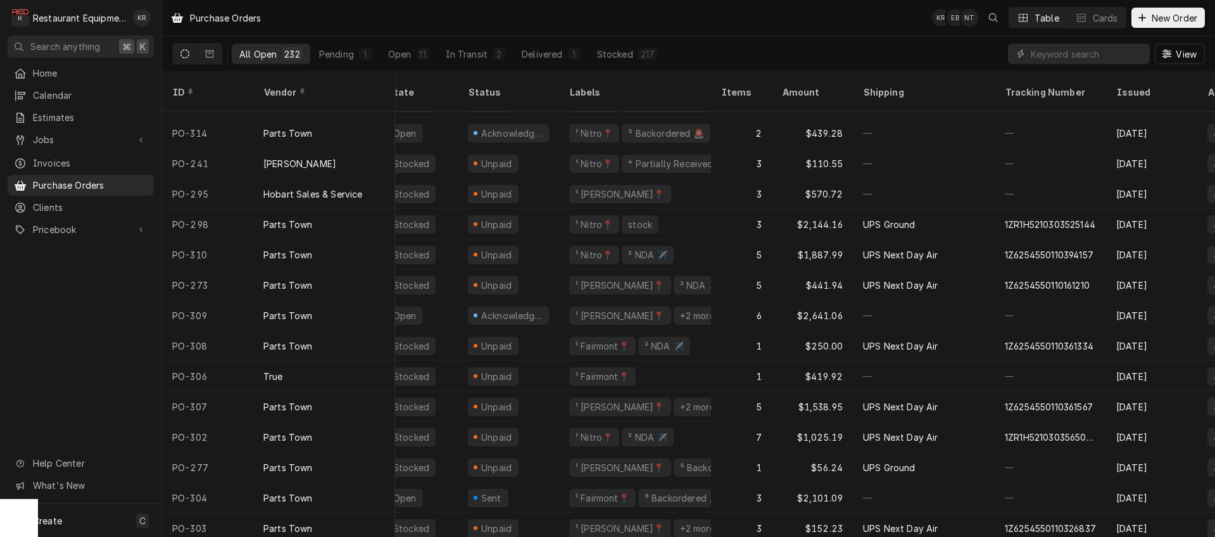
scroll to position [206, 20]
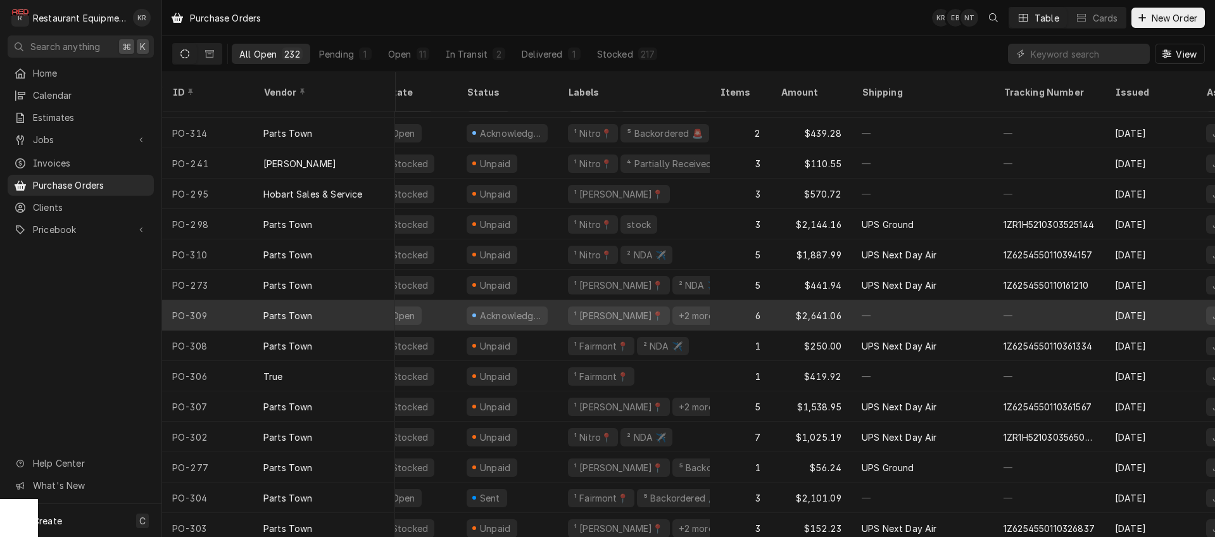
click at [500, 309] on div "Acknowledged" at bounding box center [511, 315] width 64 height 13
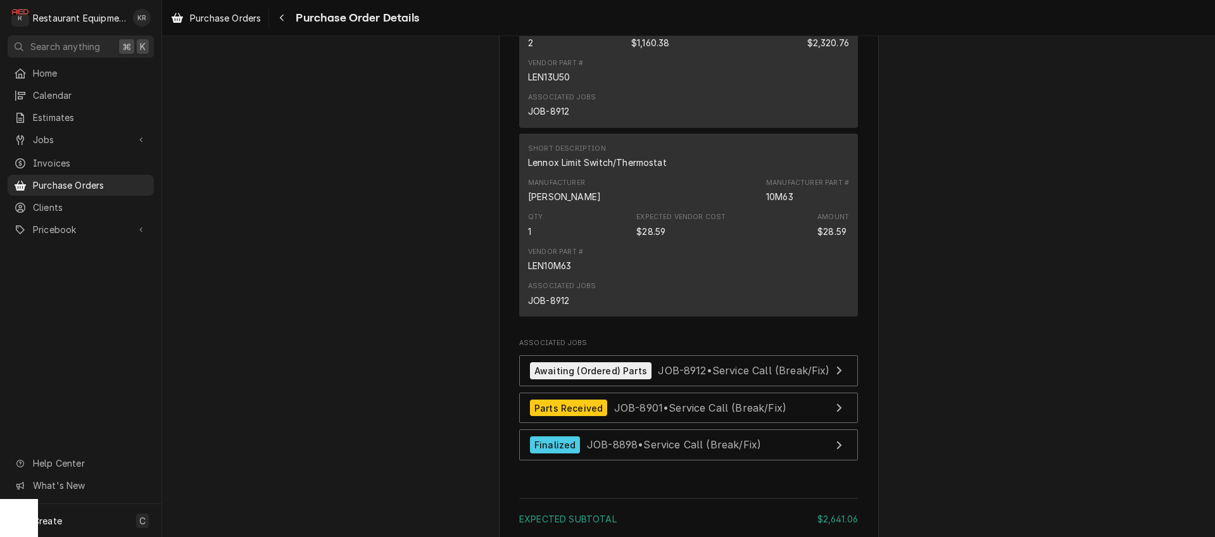
scroll to position [1916, 0]
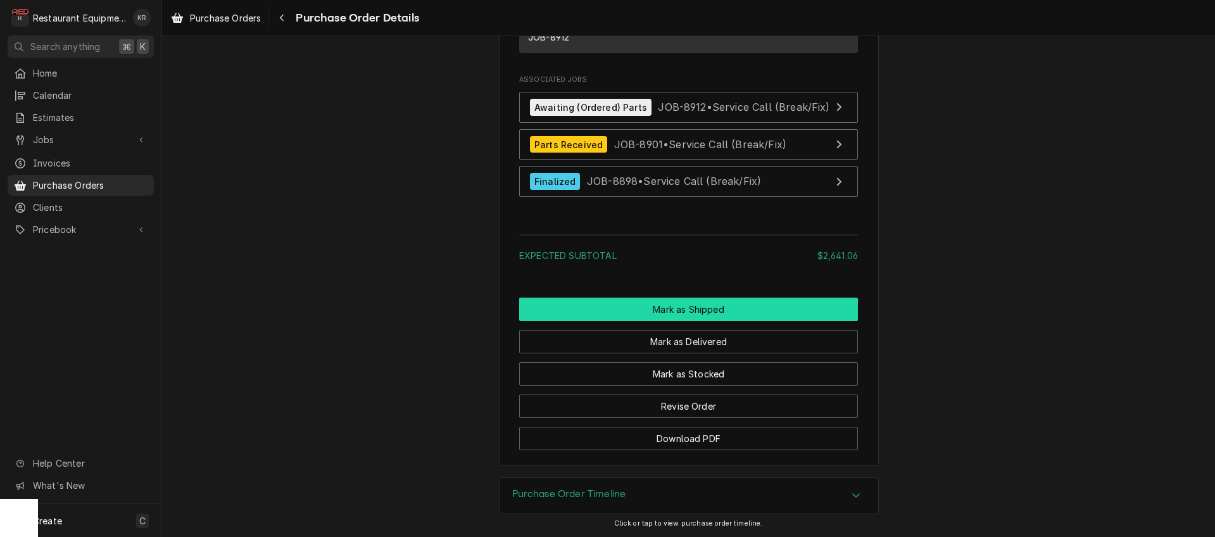
click at [716, 310] on button "Mark as Shipped" at bounding box center [688, 309] width 339 height 23
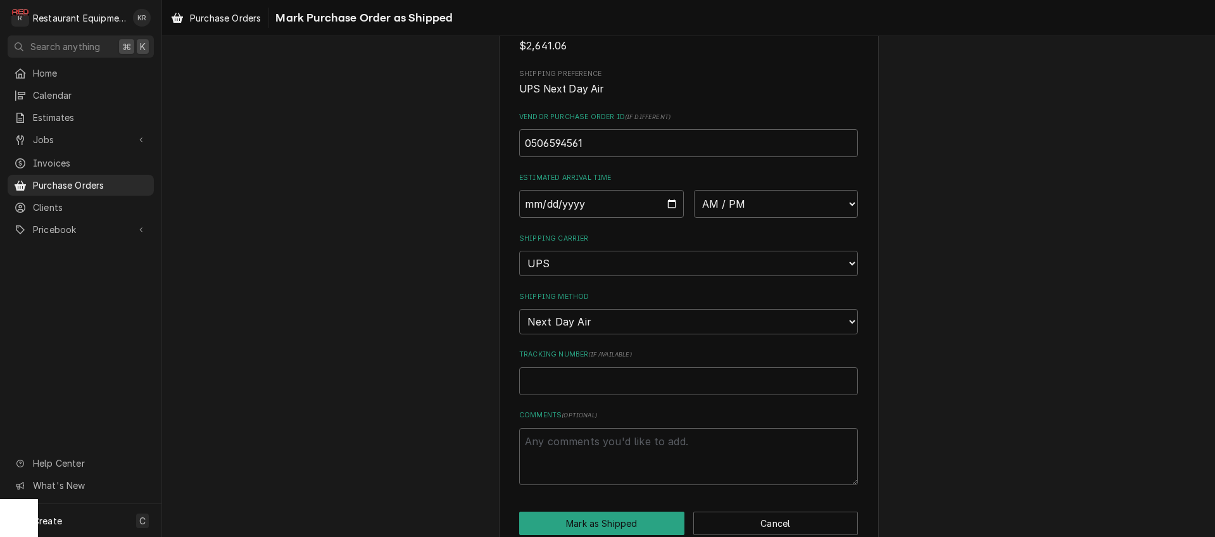
scroll to position [222, 0]
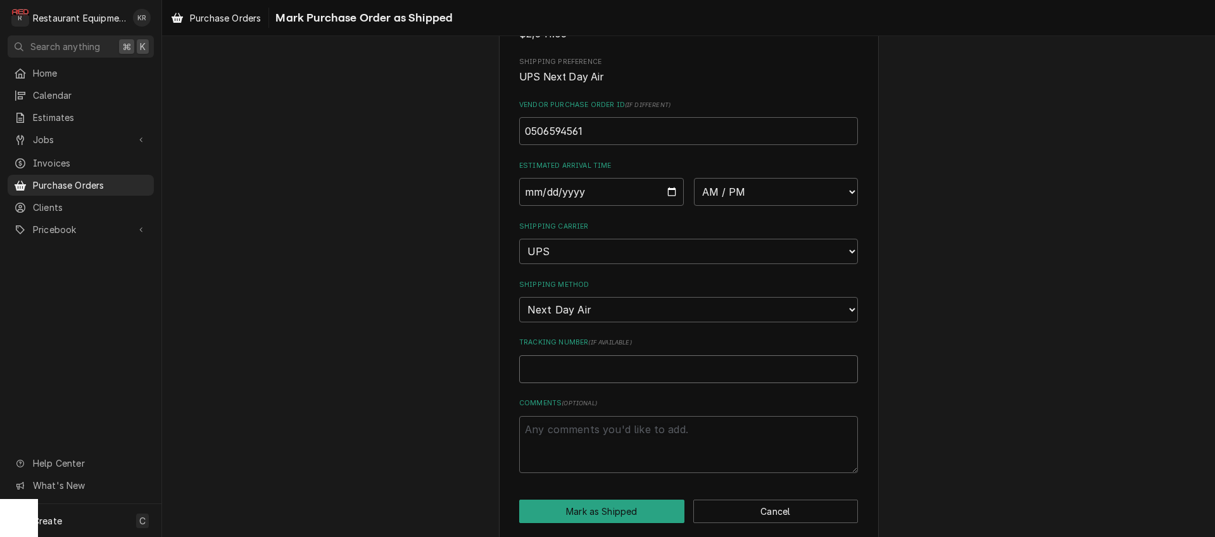
click at [581, 370] on input "Tracking Number ( if available )" at bounding box center [688, 369] width 339 height 28
type textarea "x"
type input "P"
type textarea "x"
type input "PR"
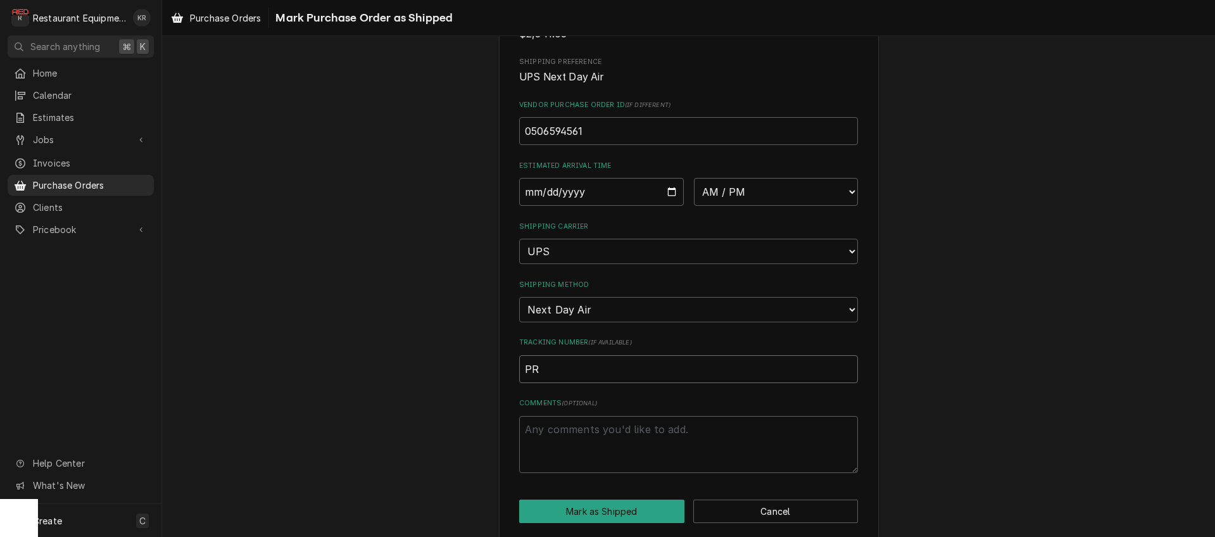
type textarea "x"
type input "PRO"
type textarea "x"
type input "PRO#"
type textarea "x"
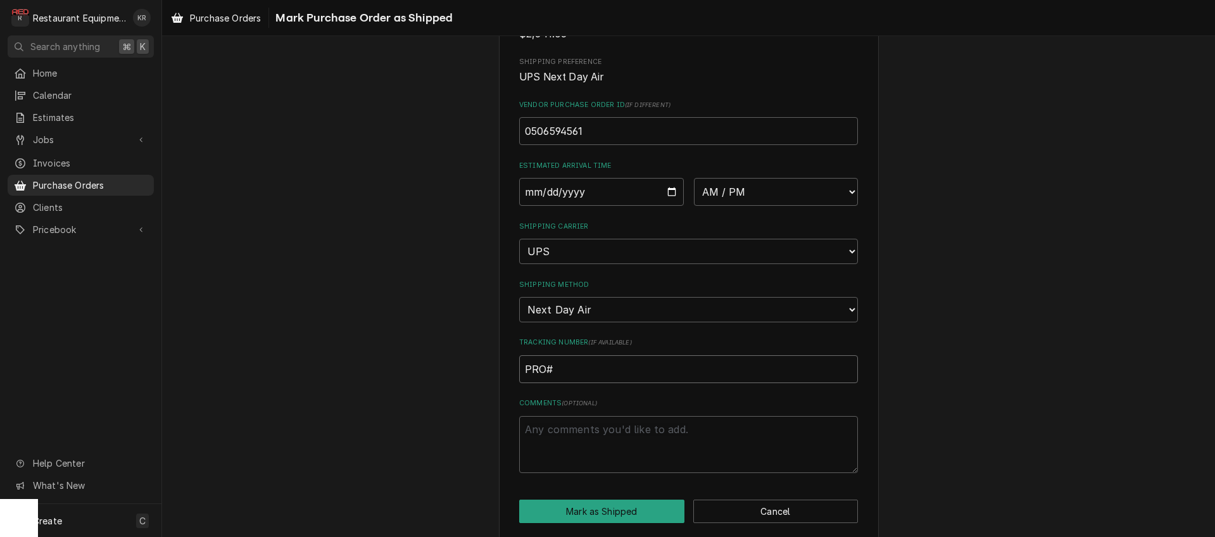
type input "PRO# 8"
type textarea "x"
type input "PRO# 88"
type textarea "x"
type input "PRO# 885"
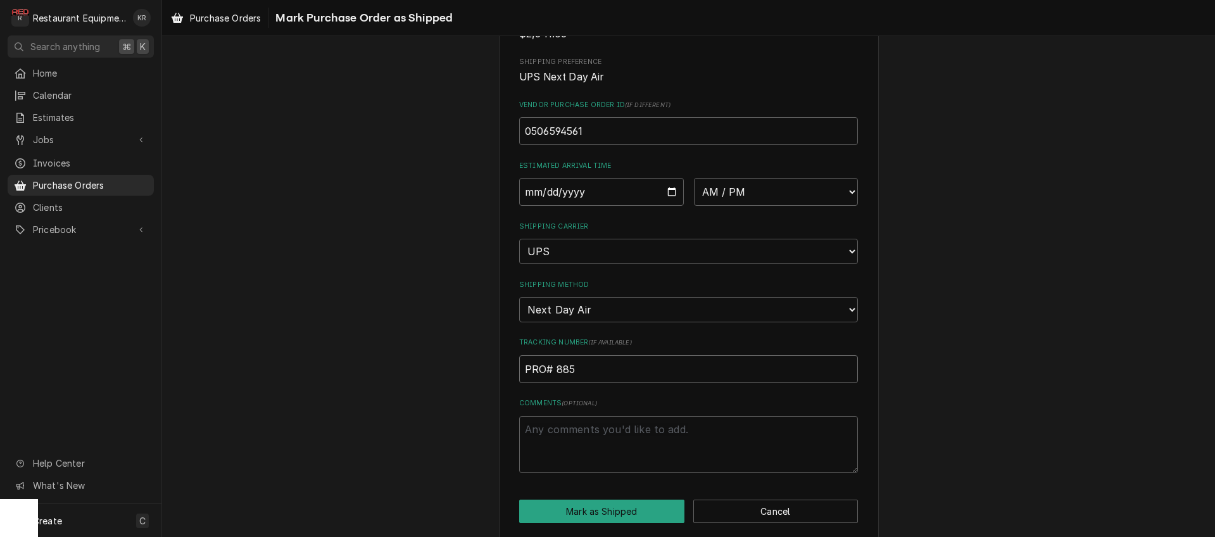
type textarea "x"
type input "PRO# 8851"
type textarea "x"
type input "PRO# 88514"
type textarea "x"
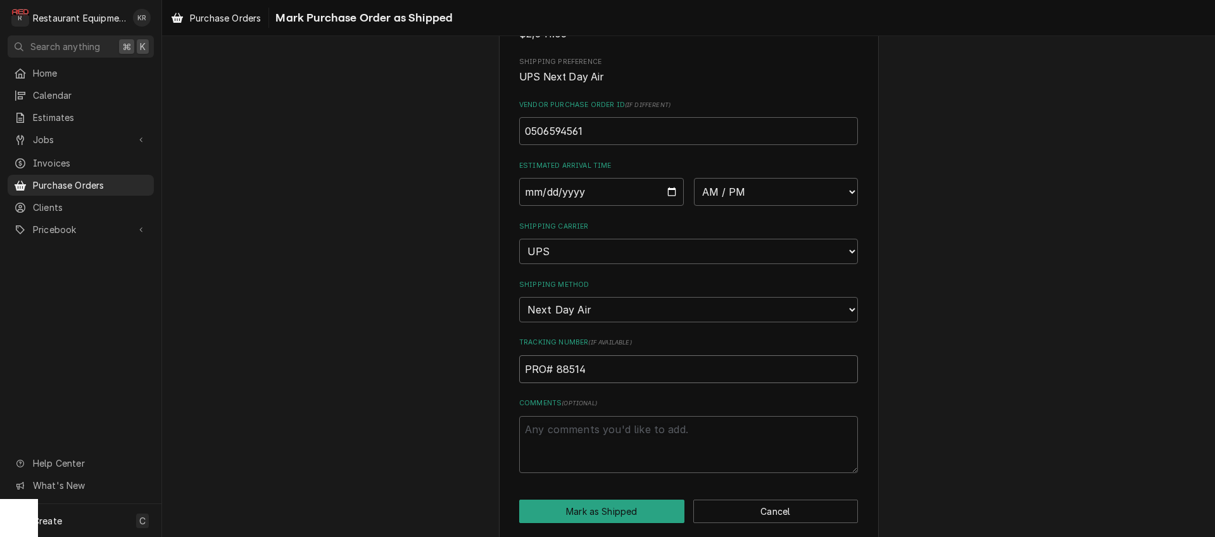
type input "PRO# 885144"
type textarea "x"
type input "PRO# 8851449"
type textarea "x"
type input "PRO# 88514498"
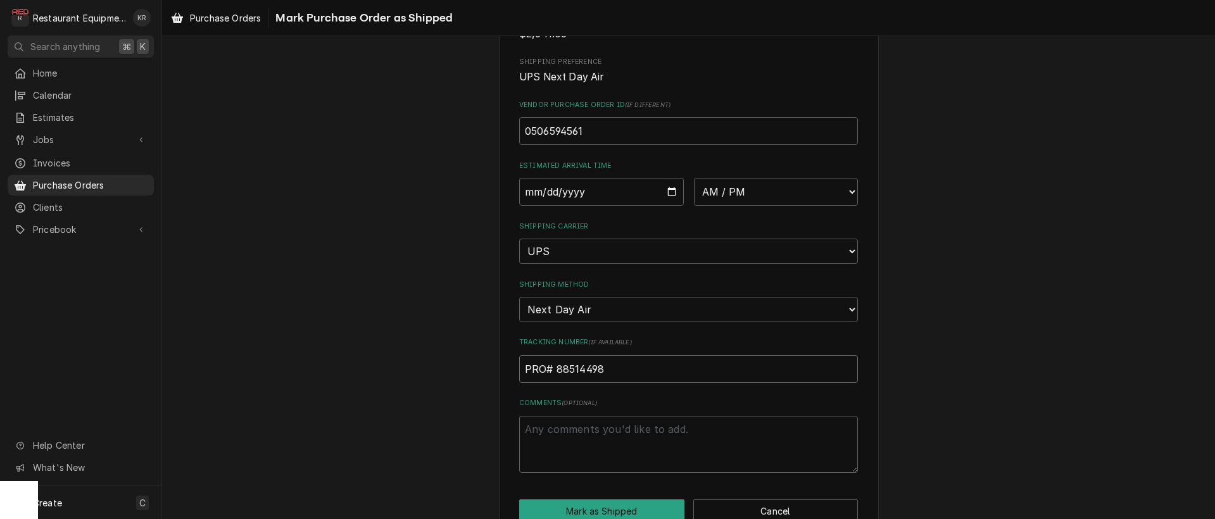
type textarea "x"
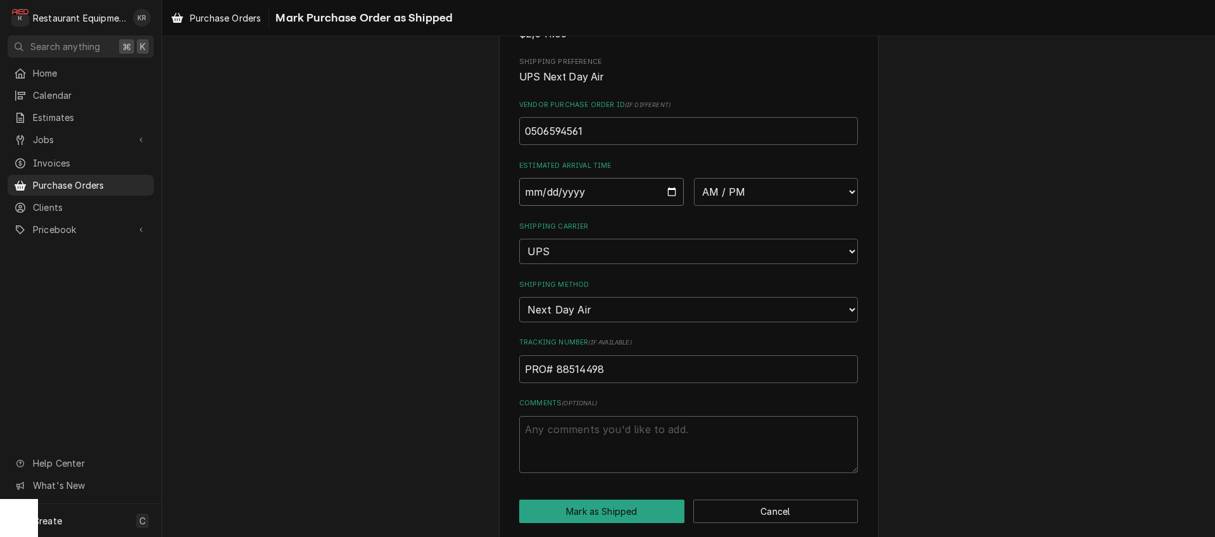
click at [672, 192] on input "Date" at bounding box center [601, 192] width 165 height 28
type input "2025-09-24"
type textarea "x"
click at [694, 178] on select "AM / PM 6:00 AM 6:15 AM 6:30 AM 6:45 AM 7:00 AM 7:15 AM 7:30 AM 7:45 AM 8:00 AM…" at bounding box center [776, 192] width 165 height 28
select select "10:30:00"
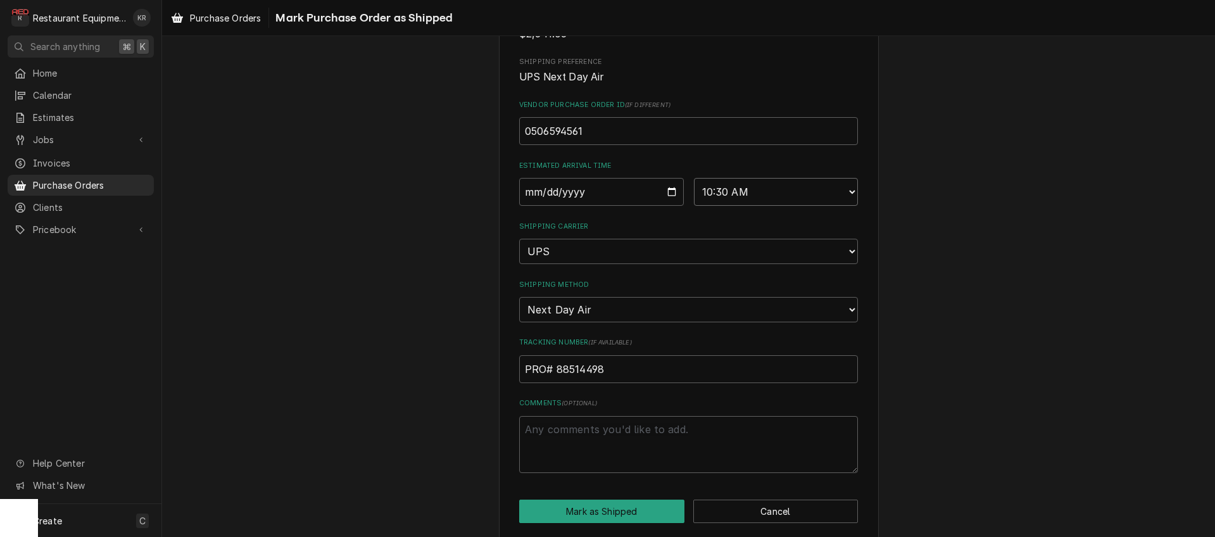
click option "10:30 AM" at bounding box center [0, 0] width 0 height 0
click at [626, 509] on button "Mark as Shipped" at bounding box center [601, 511] width 165 height 23
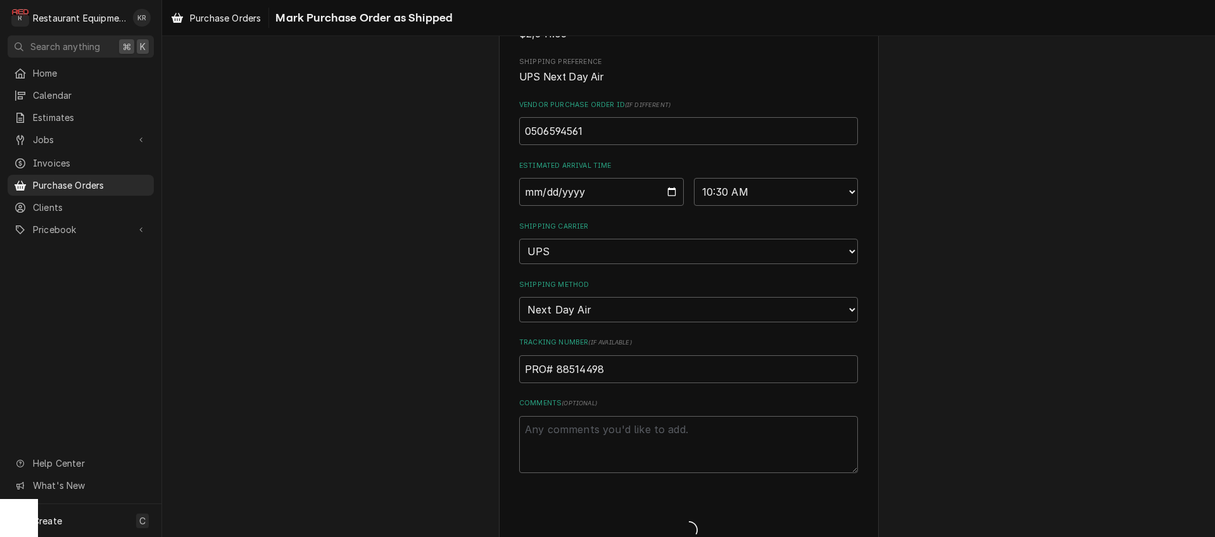
type textarea "x"
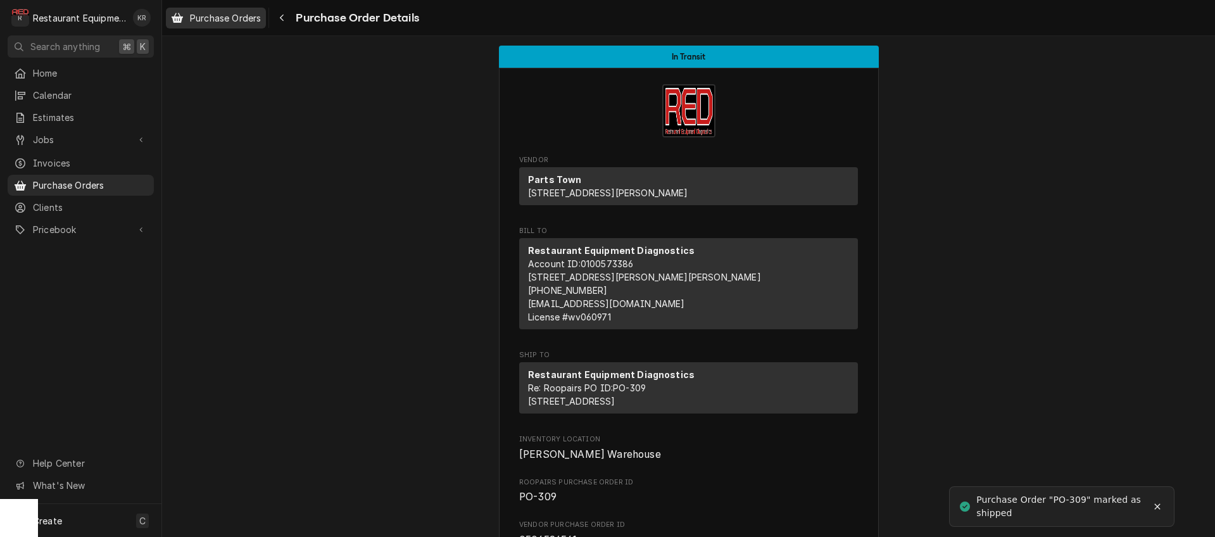
click at [227, 20] on span "Purchase Orders" at bounding box center [225, 17] width 71 height 13
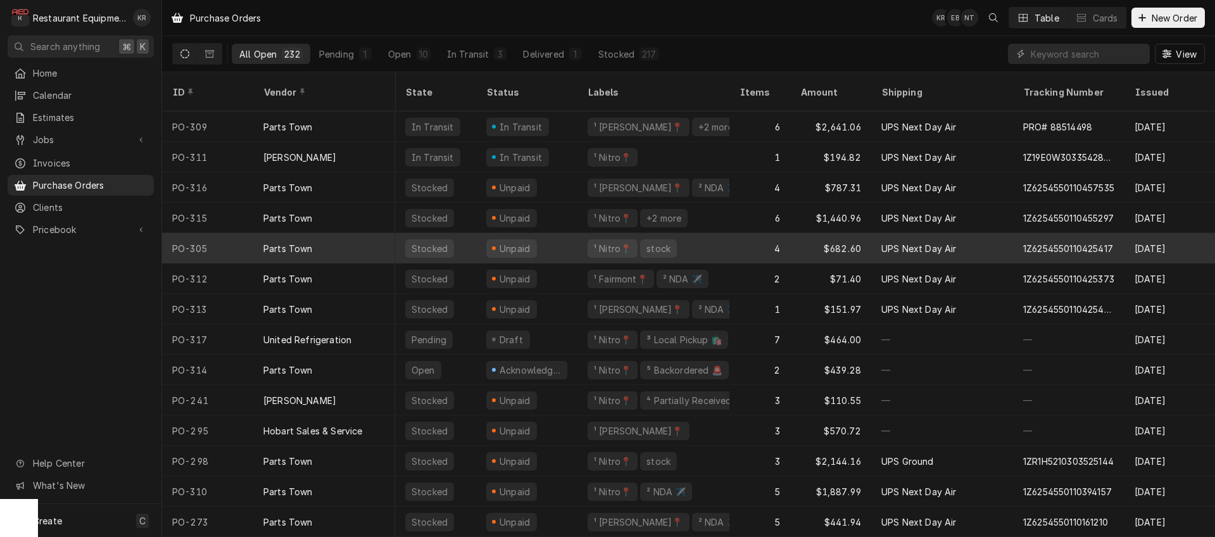
scroll to position [0, 1]
